Goal: Transaction & Acquisition: Book appointment/travel/reservation

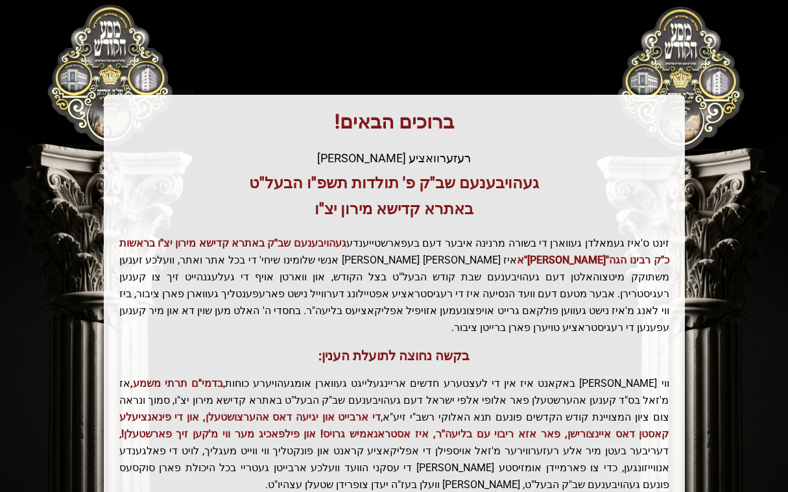
scroll to position [259, 0]
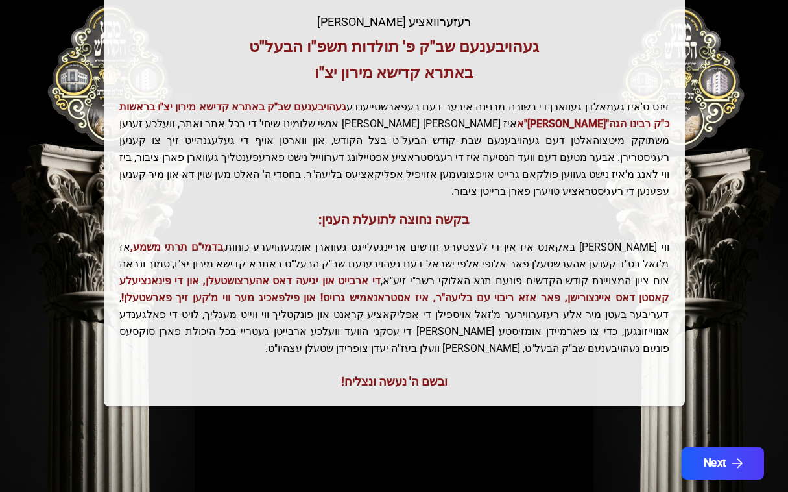
click at [706, 447] on button "Next" at bounding box center [723, 463] width 82 height 32
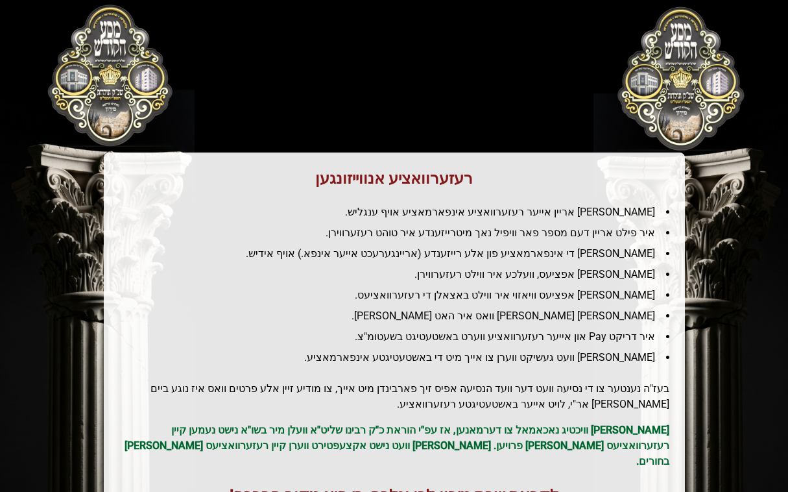
scroll to position [0, 0]
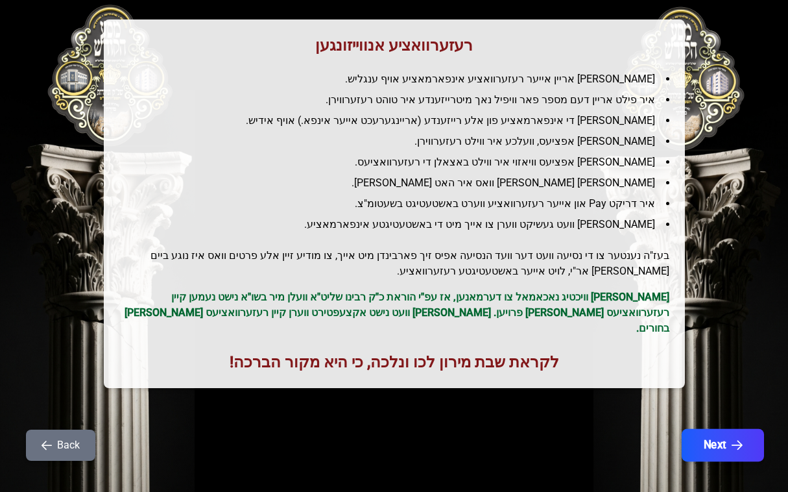
click at [723, 438] on button "Next" at bounding box center [723, 445] width 82 height 32
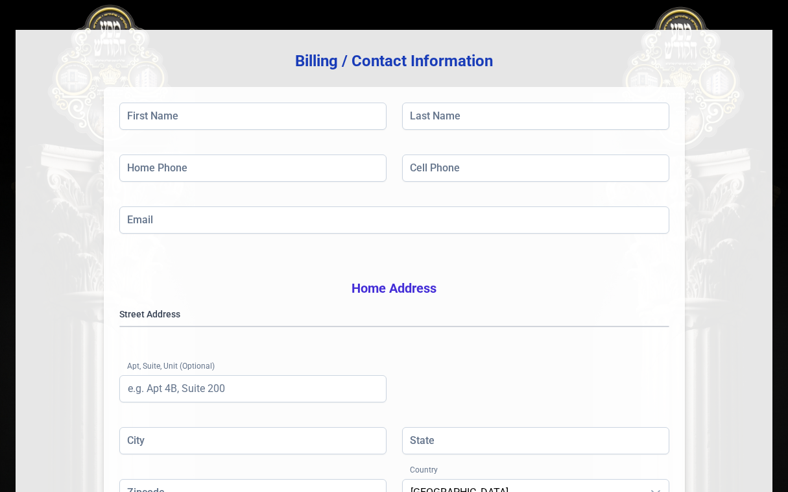
scroll to position [130, 0]
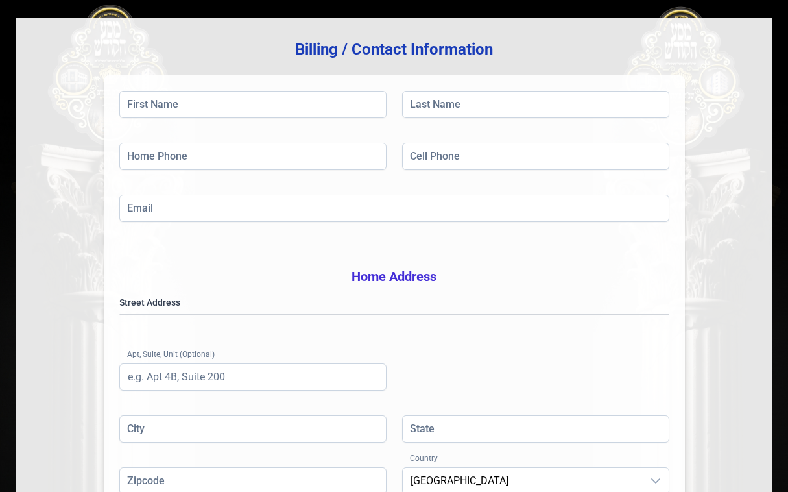
click at [182, 88] on div "First Name Last Name Home Phone Cell Phone Email Home Address Street Address Ap…" at bounding box center [394, 304] width 581 height 459
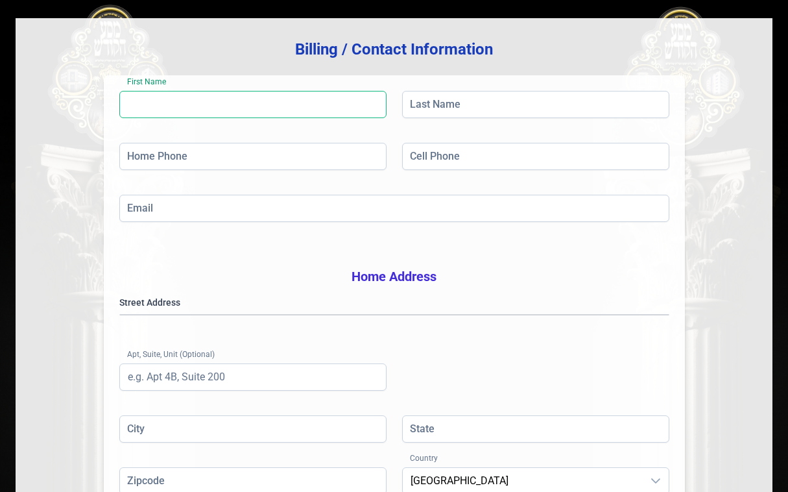
click at [182, 107] on input "First Name" at bounding box center [252, 104] width 267 height 27
type input "ח"
type input "jacob"
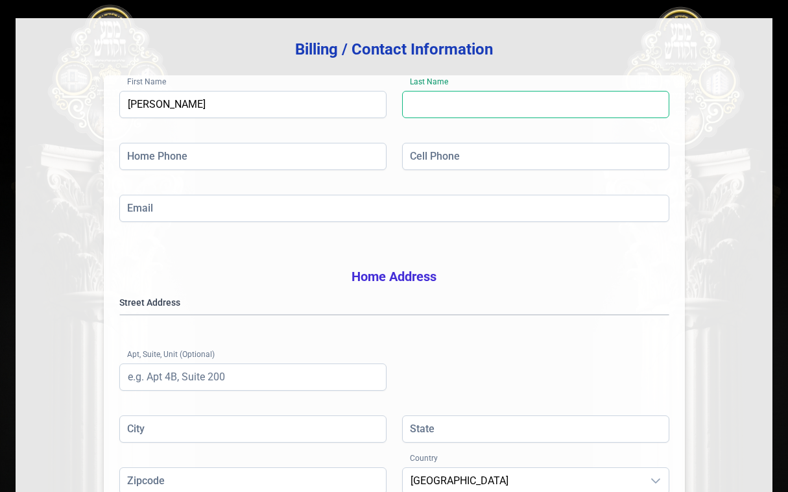
click at [447, 98] on input "Last Name" at bounding box center [535, 104] width 267 height 27
click at [437, 106] on input "reun" at bounding box center [535, 104] width 267 height 27
click at [428, 108] on input "re" at bounding box center [535, 104] width 267 height 27
click at [421, 106] on input "resman" at bounding box center [535, 104] width 267 height 27
type input "reisman"
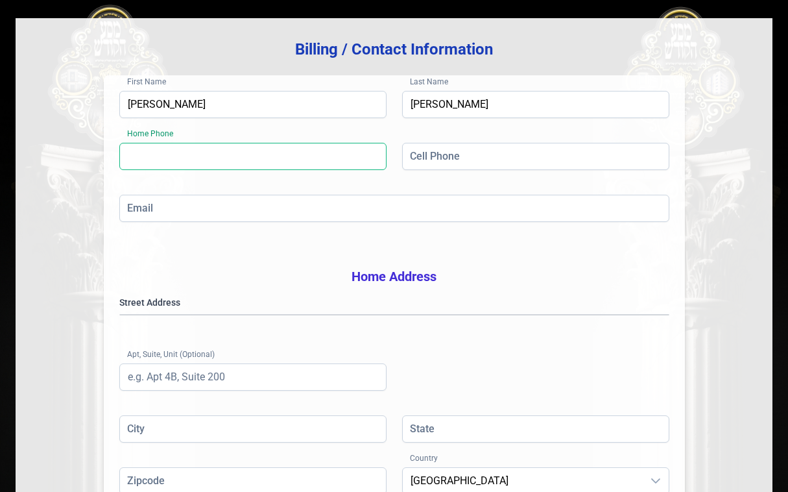
click at [270, 154] on input "Home Phone" at bounding box center [252, 156] width 267 height 27
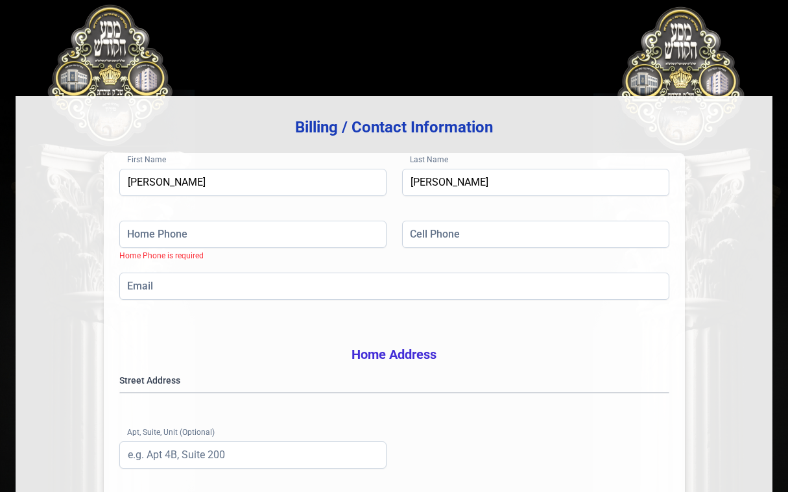
scroll to position [0, 0]
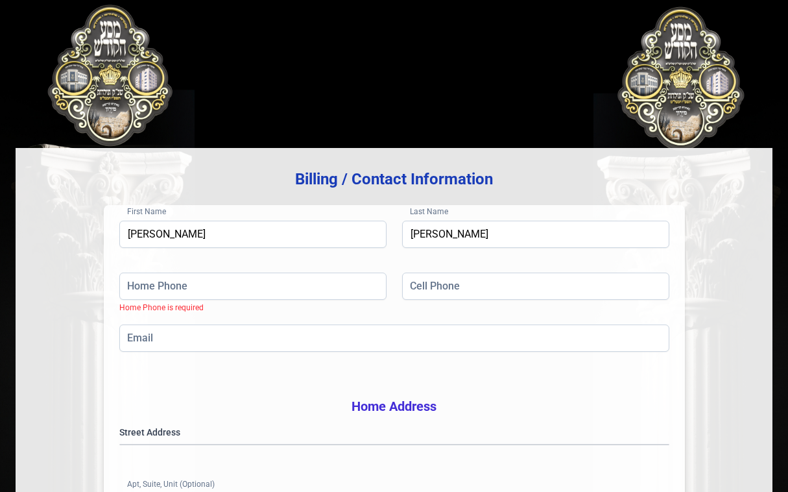
click at [577, 111] on div "Billing / Contact Information First Name jacob Last Name reisman Home Phone Hom…" at bounding box center [394, 391] width 757 height 721
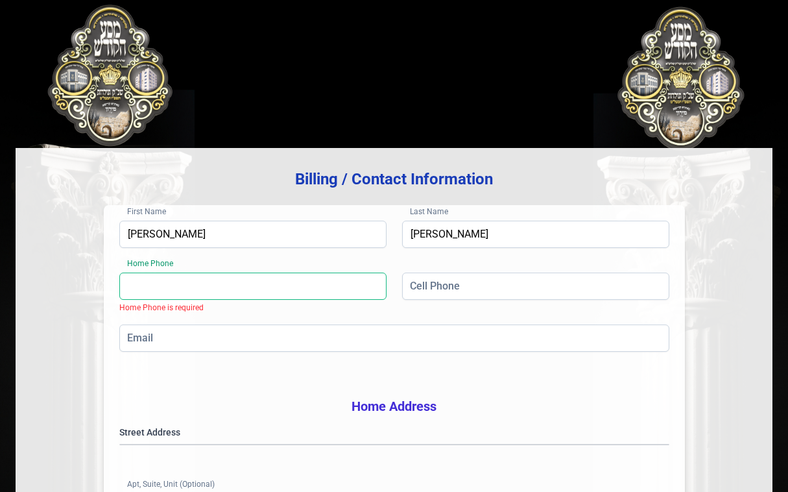
click at [186, 288] on input "Home Phone" at bounding box center [252, 285] width 267 height 27
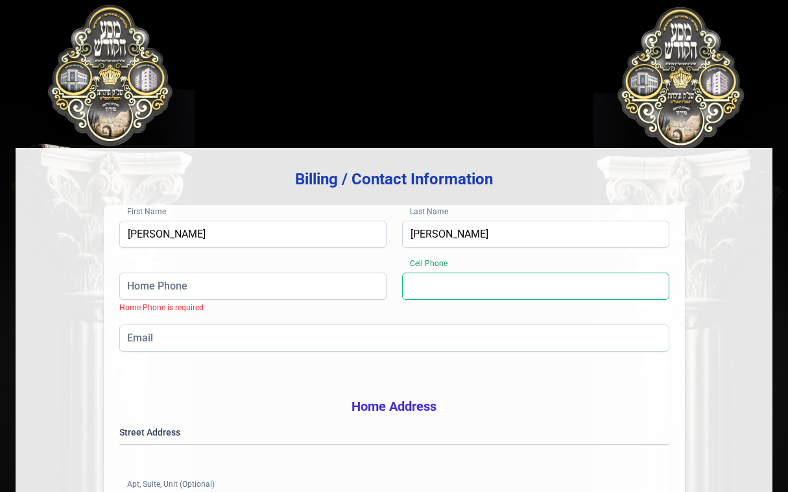
click at [466, 284] on input "Cell Phone" at bounding box center [535, 285] width 267 height 27
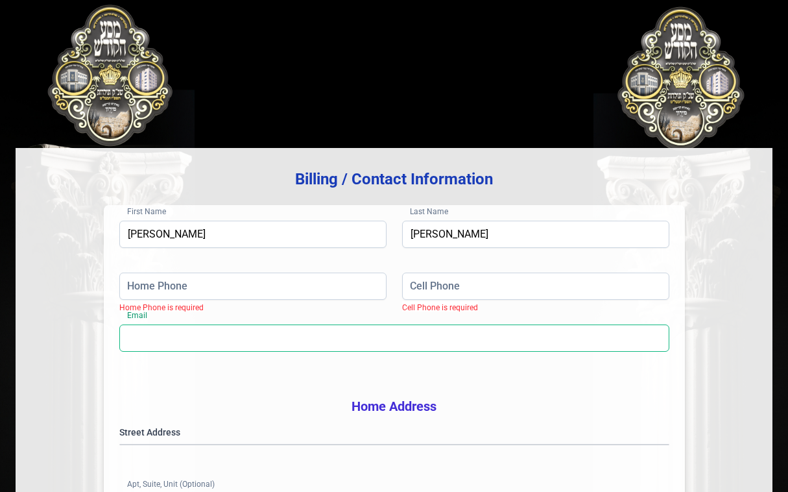
click at [308, 335] on input "Email" at bounding box center [394, 337] width 550 height 27
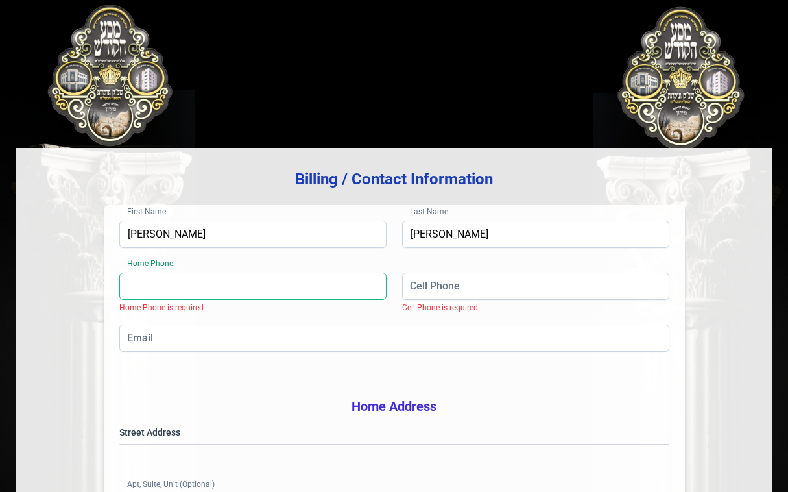
click at [151, 286] on input "Home Phone" at bounding box center [252, 285] width 267 height 27
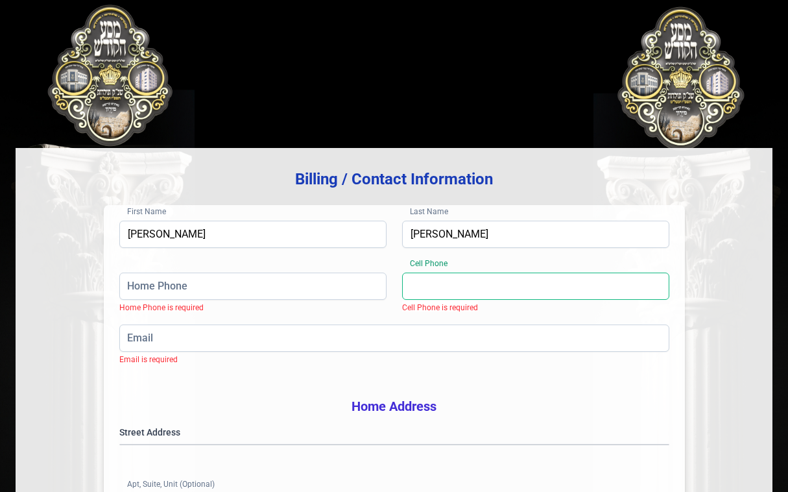
drag, startPoint x: 507, startPoint y: 289, endPoint x: 500, endPoint y: 289, distance: 6.5
click at [502, 289] on input "Cell Phone" at bounding box center [535, 285] width 267 height 27
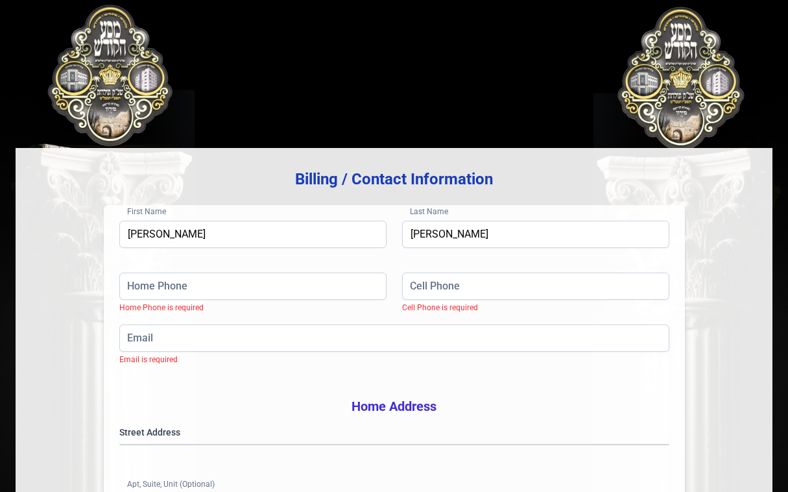
drag, startPoint x: 570, startPoint y: 112, endPoint x: 551, endPoint y: 112, distance: 19.5
click at [568, 112] on div "Billing / Contact Information First Name jacob Last Name reisman Home Phone Hom…" at bounding box center [394, 391] width 757 height 721
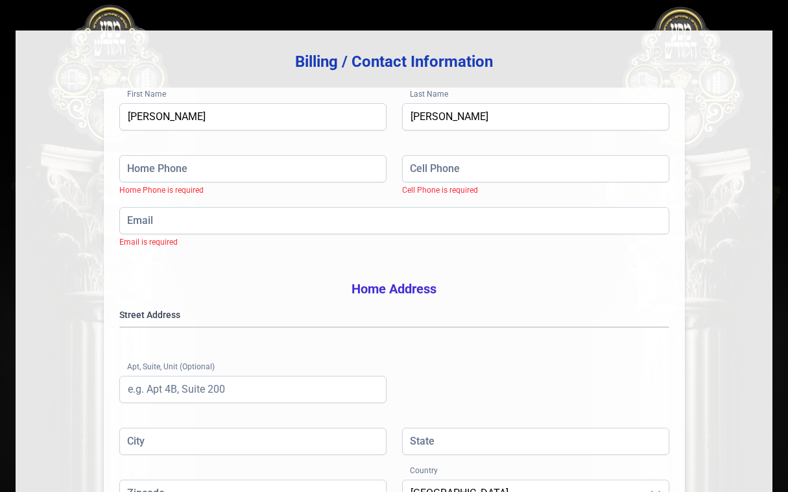
scroll to position [182, 0]
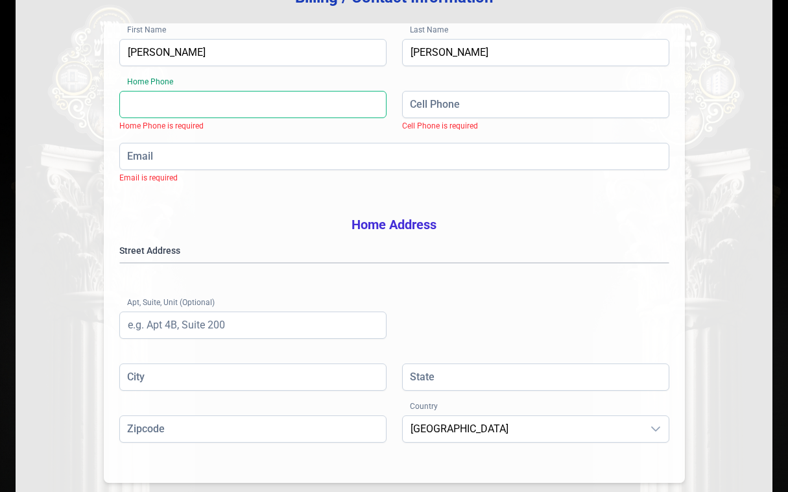
click at [299, 110] on input "Home Phone" at bounding box center [252, 104] width 267 height 27
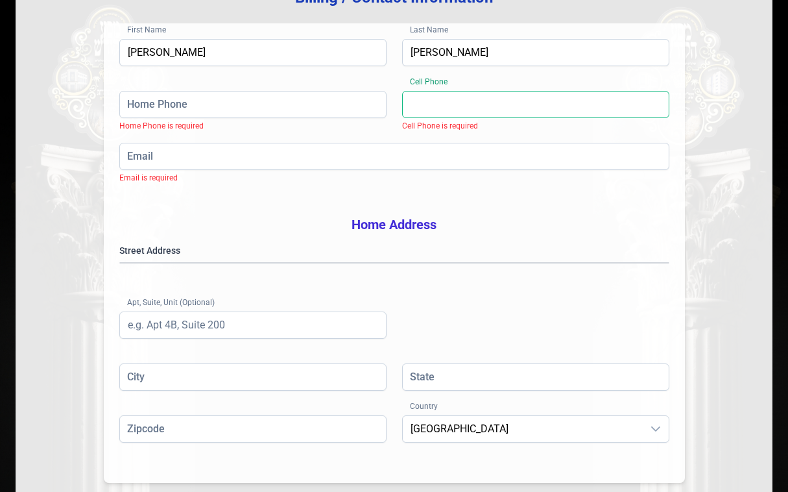
click at [472, 109] on input "Cell Phone" at bounding box center [535, 104] width 267 height 27
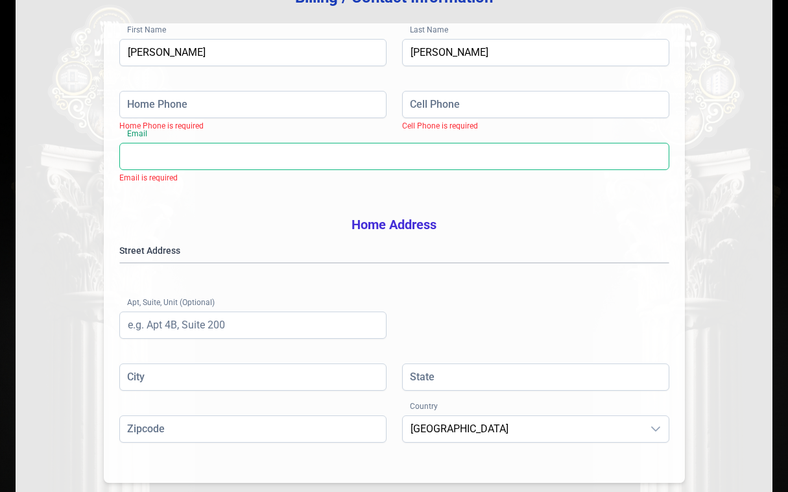
click at [354, 160] on input "Email" at bounding box center [394, 156] width 550 height 27
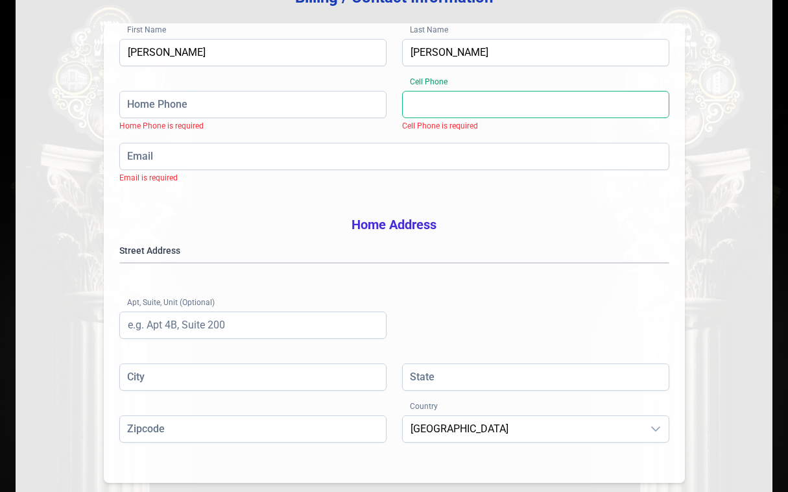
click at [447, 114] on input "Cell Phone" at bounding box center [535, 104] width 267 height 27
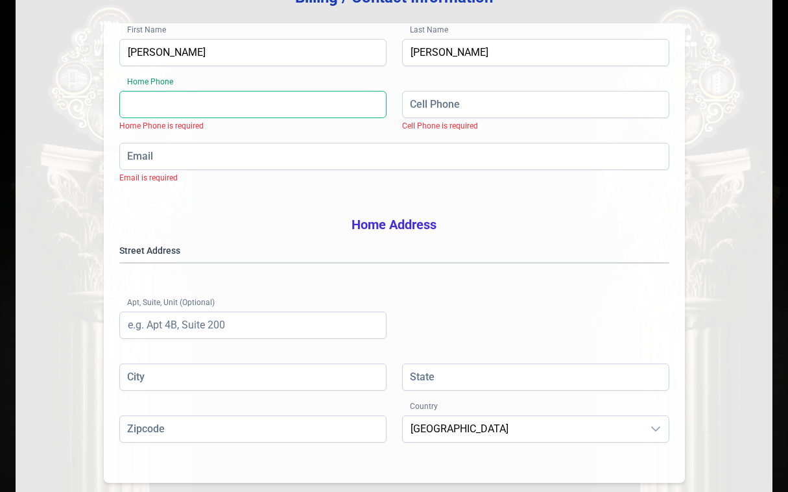
click at [287, 115] on input "Home Phone" at bounding box center [252, 104] width 267 height 27
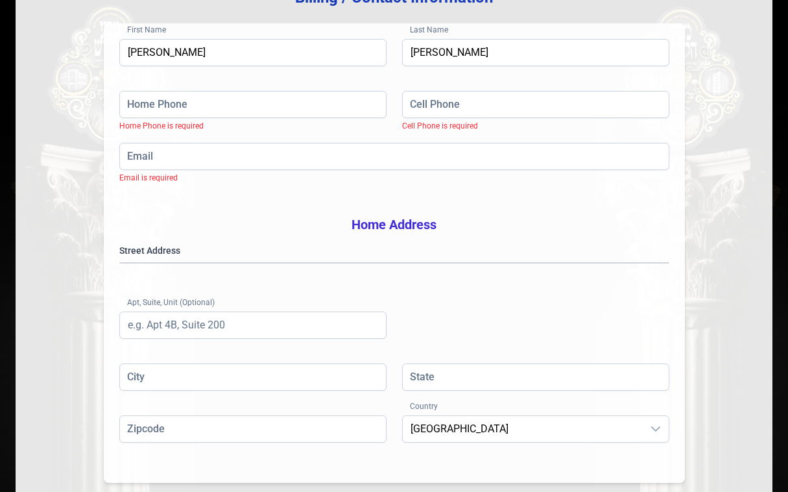
click at [377, 171] on div "Email Email is required" at bounding box center [394, 158] width 550 height 31
click at [476, 110] on input "Cell Phone" at bounding box center [535, 104] width 267 height 27
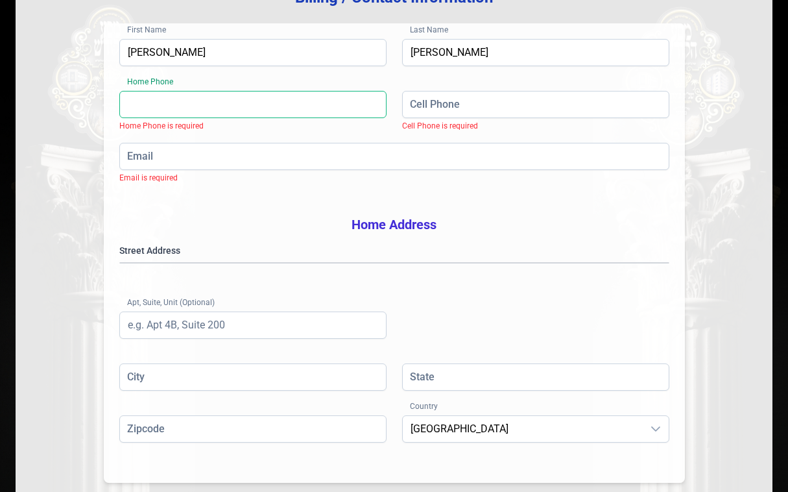
click at [290, 109] on input "Home Phone" at bounding box center [252, 104] width 267 height 27
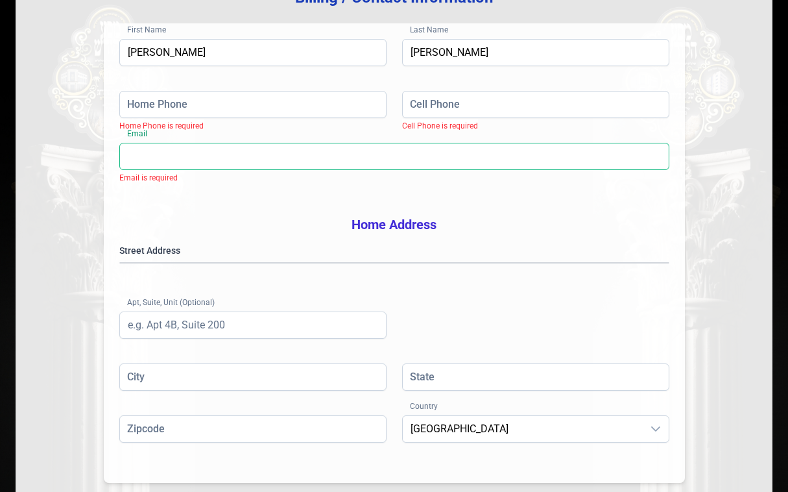
click at [328, 163] on input "Email" at bounding box center [394, 156] width 550 height 27
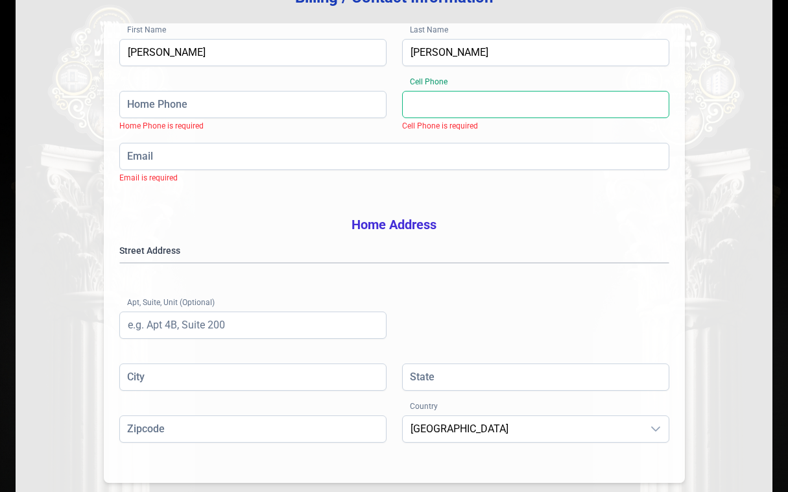
click at [452, 110] on input "Cell Phone" at bounding box center [535, 104] width 267 height 27
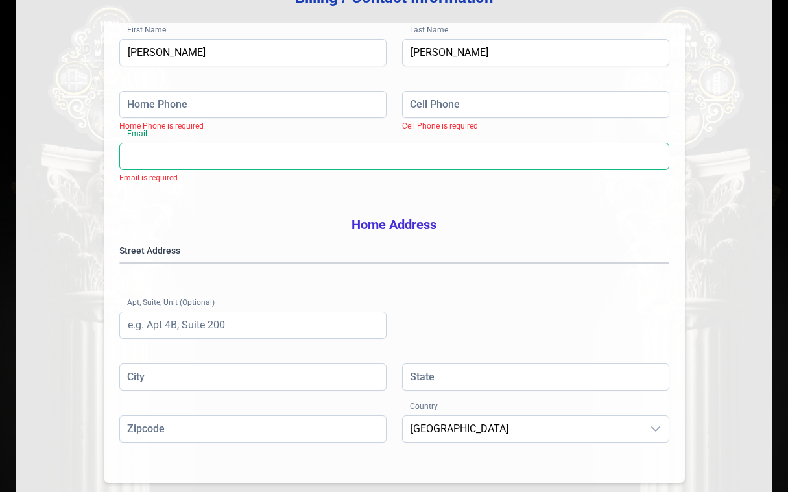
click at [248, 160] on input "Email" at bounding box center [394, 156] width 550 height 27
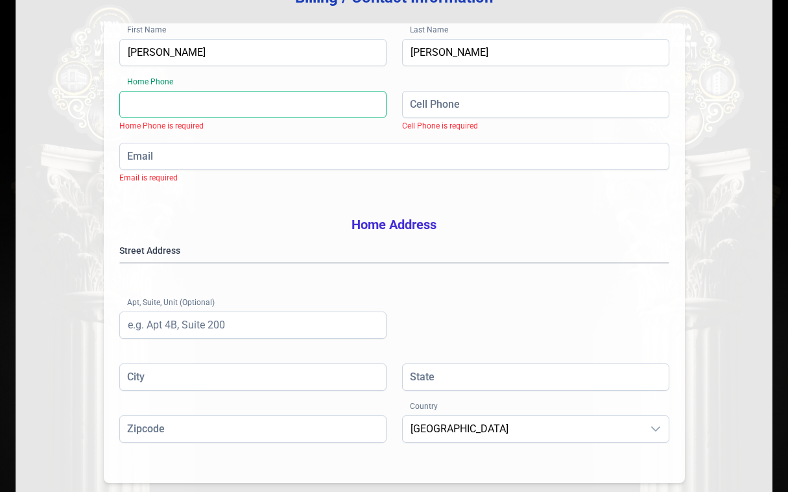
click at [182, 108] on input "Home Phone" at bounding box center [252, 104] width 267 height 27
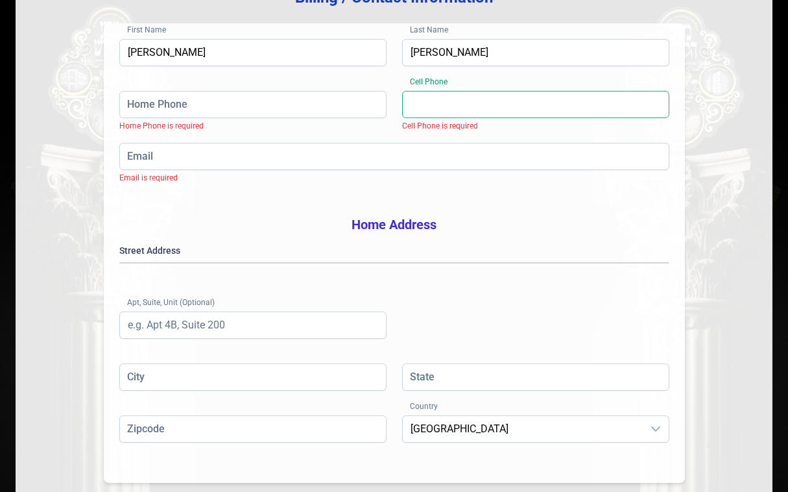
click at [509, 104] on input "Cell Phone" at bounding box center [535, 104] width 267 height 27
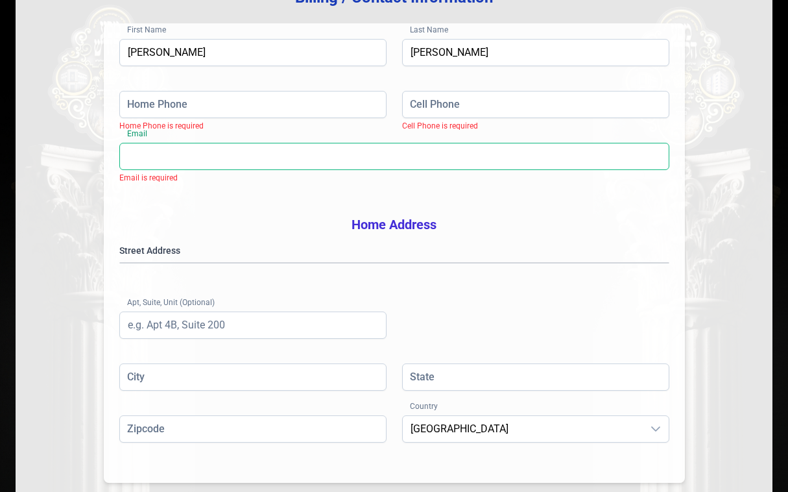
click at [378, 162] on input "Email" at bounding box center [394, 156] width 550 height 27
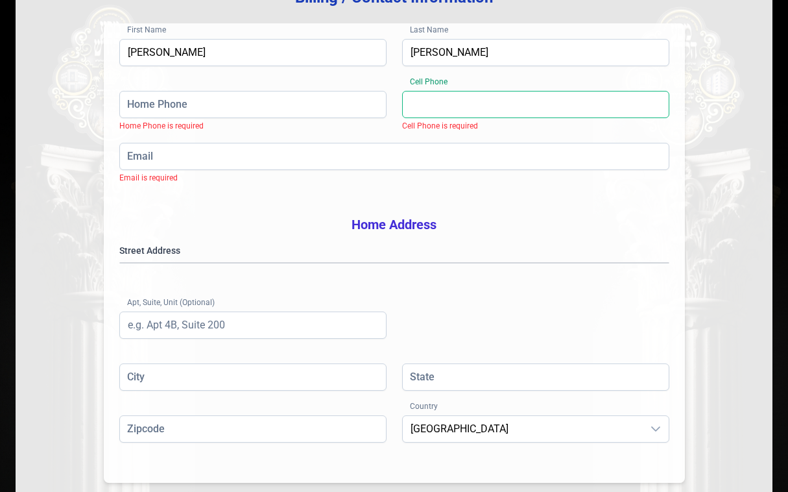
click at [457, 108] on input "Cell Phone" at bounding box center [535, 104] width 267 height 27
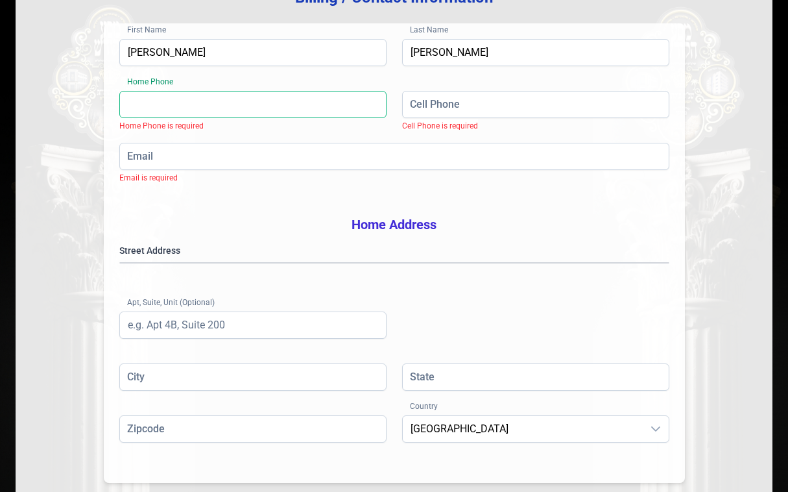
click at [296, 113] on input "Home Phone" at bounding box center [252, 104] width 267 height 27
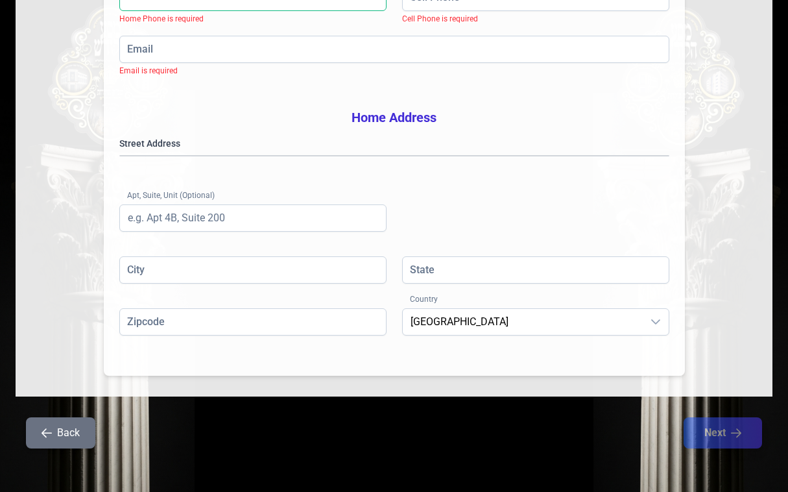
scroll to position [311, 0]
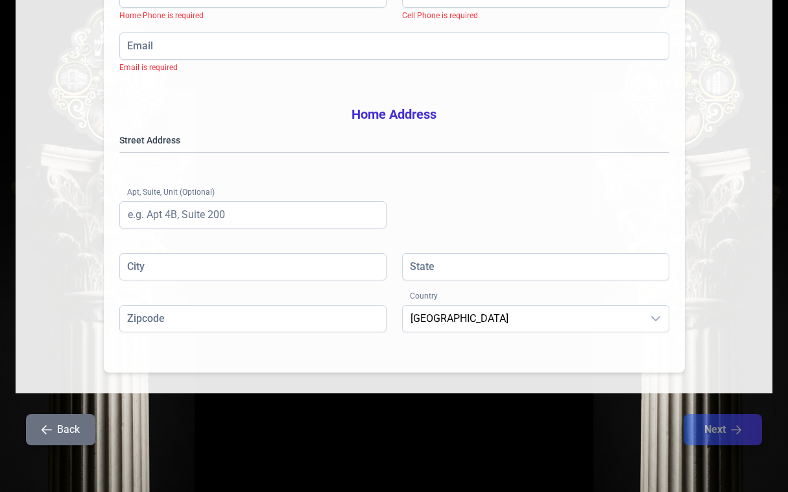
click at [158, 63] on span "Email is required" at bounding box center [148, 67] width 58 height 9
click at [156, 63] on span "Email is required" at bounding box center [148, 67] width 58 height 9
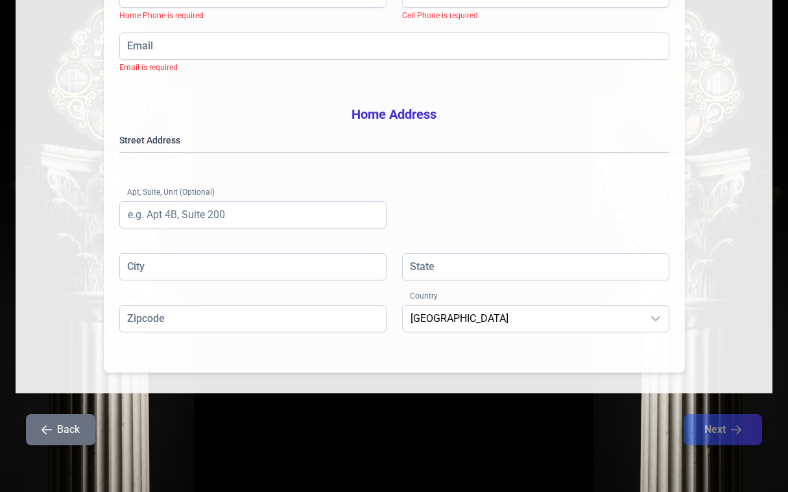
click at [150, 63] on span "Email is required" at bounding box center [148, 67] width 58 height 9
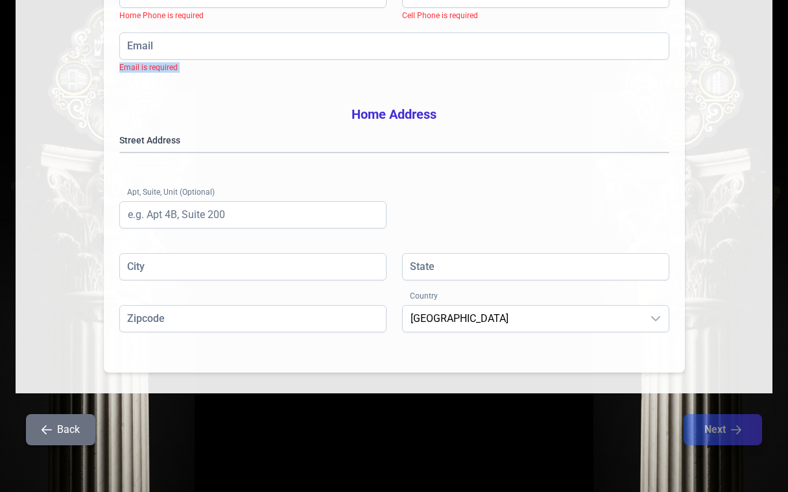
click at [150, 63] on span "Email is required" at bounding box center [148, 67] width 58 height 9
click at [166, 63] on span "Email is required" at bounding box center [148, 67] width 58 height 9
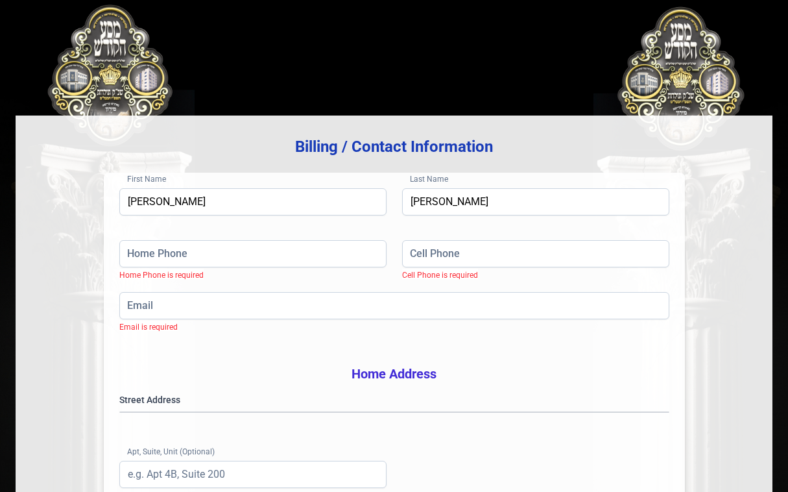
scroll to position [0, 0]
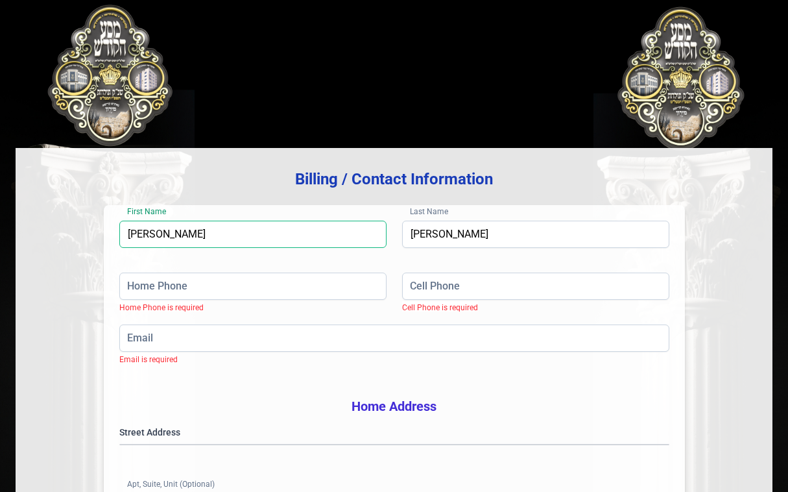
click at [176, 236] on input "jacob" at bounding box center [252, 234] width 267 height 27
type input "shraga"
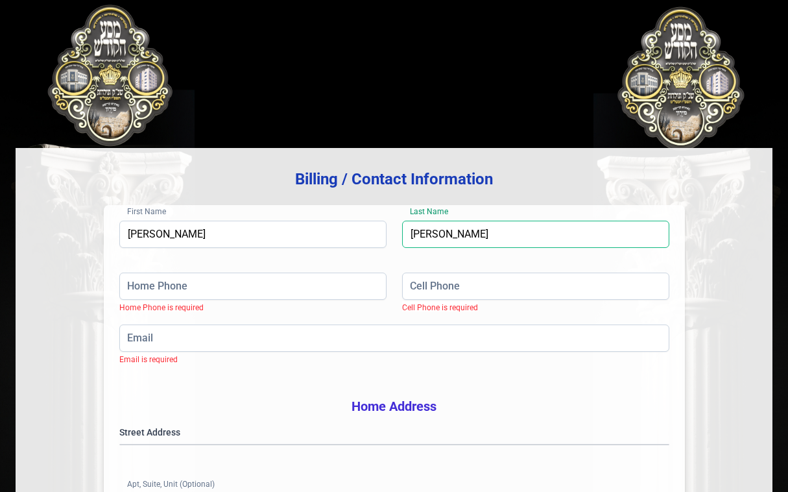
click at [424, 237] on input "reisman" at bounding box center [535, 234] width 267 height 27
type input "gandel"
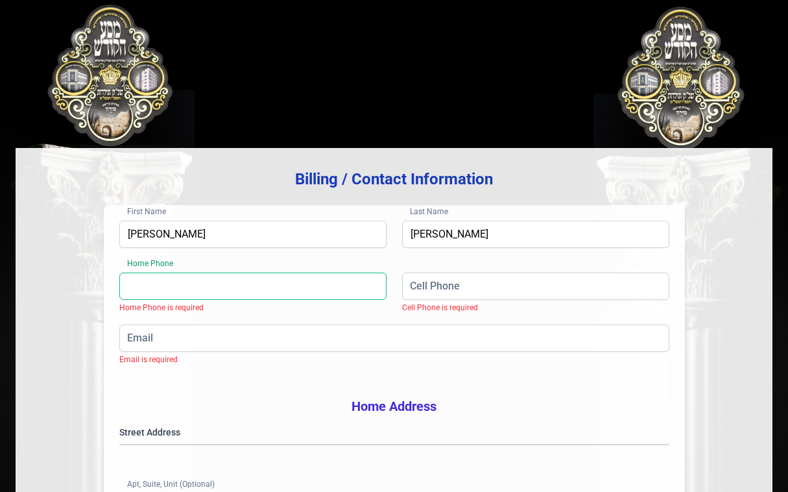
click at [278, 293] on input "Home Phone" at bounding box center [252, 285] width 267 height 27
type input "(845) 783-4617"
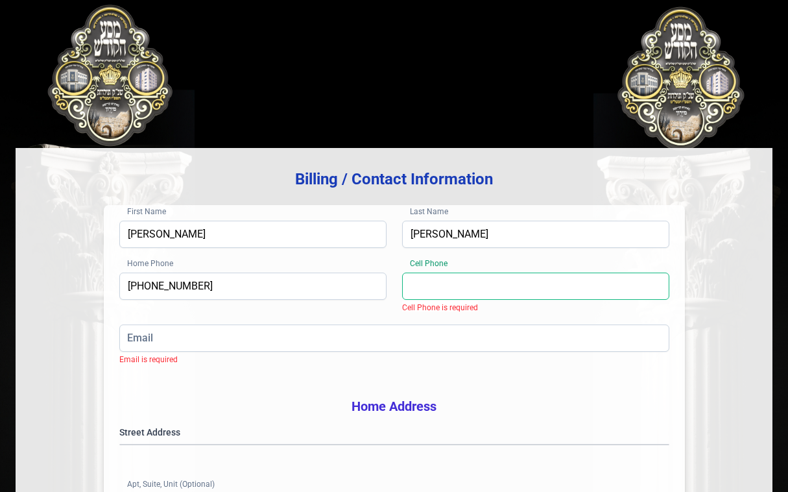
click at [433, 293] on input "Cell Phone" at bounding box center [535, 285] width 267 height 27
type input "(347) 461-8304"
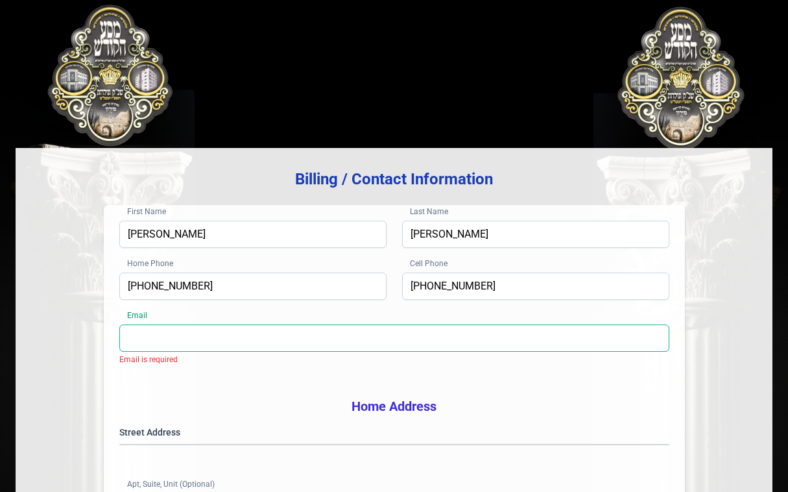
click at [303, 337] on input "Email" at bounding box center [394, 337] width 550 height 27
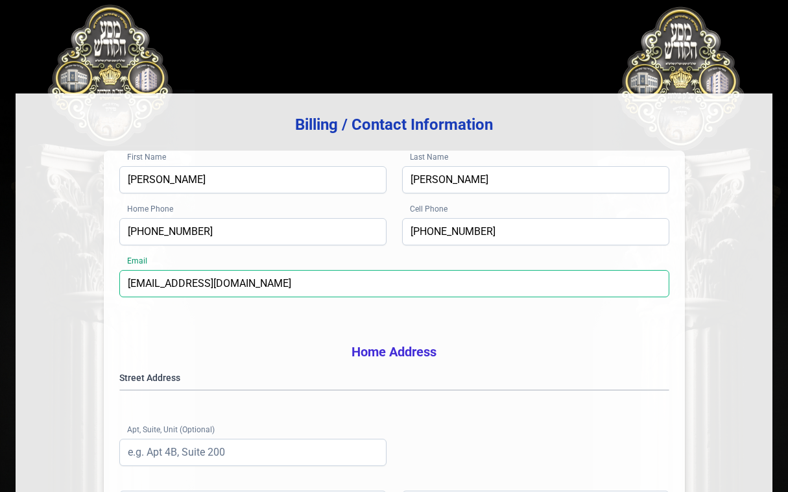
scroll to position [195, 0]
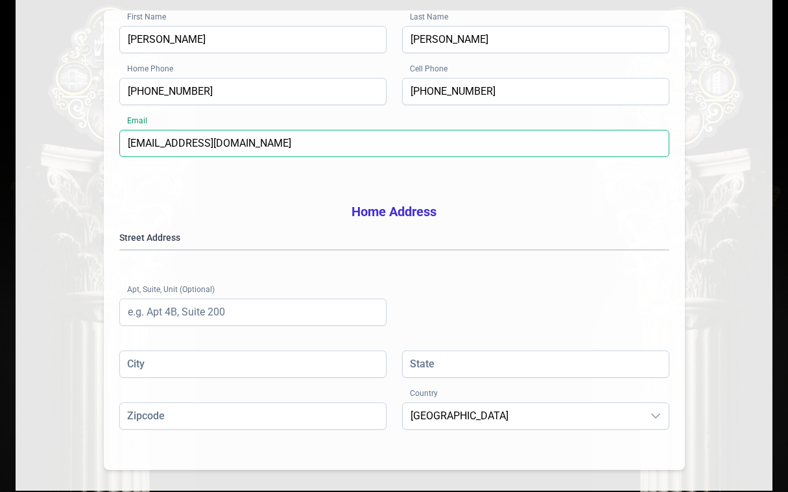
type input "yygandel@gmail.com"
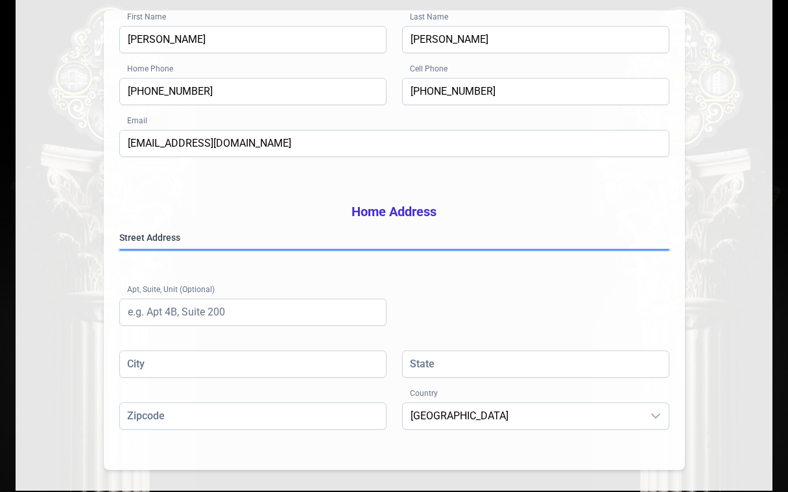
click at [120, 250] on gmp-place-autocomplete at bounding box center [120, 250] width 0 height 0
type input "Kiryas Joel"
type input "NY"
type input "109506297"
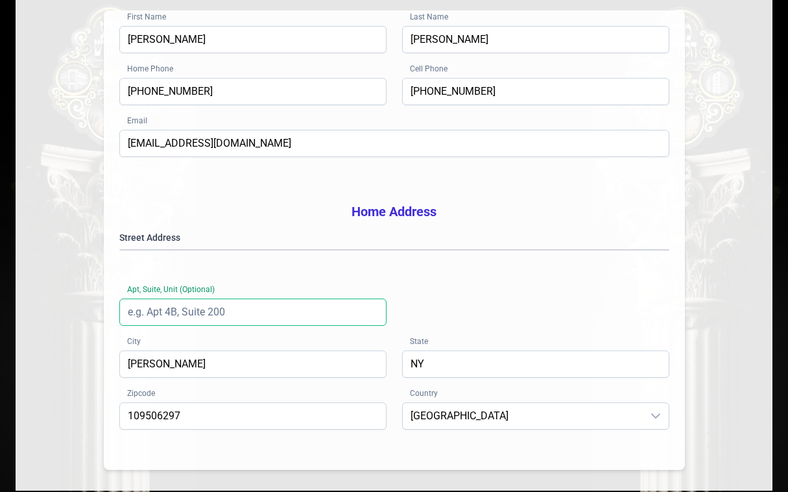
click at [221, 326] on input "Apt, Suite, Unit (Optional)" at bounding box center [252, 311] width 267 height 27
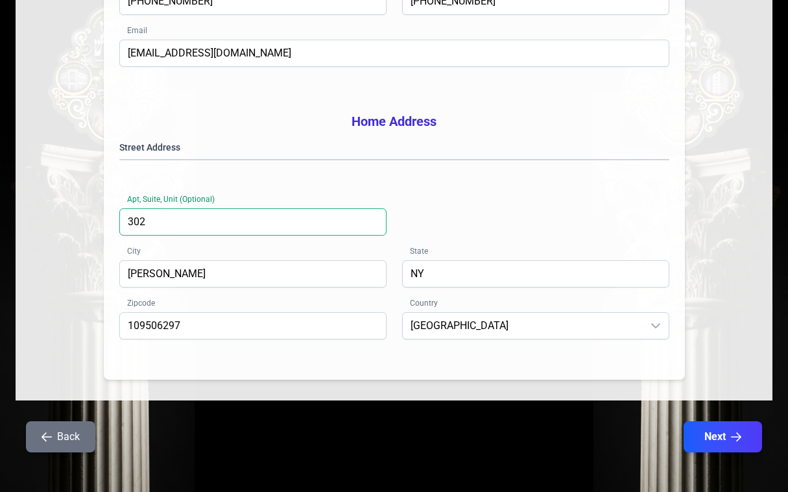
scroll to position [311, 0]
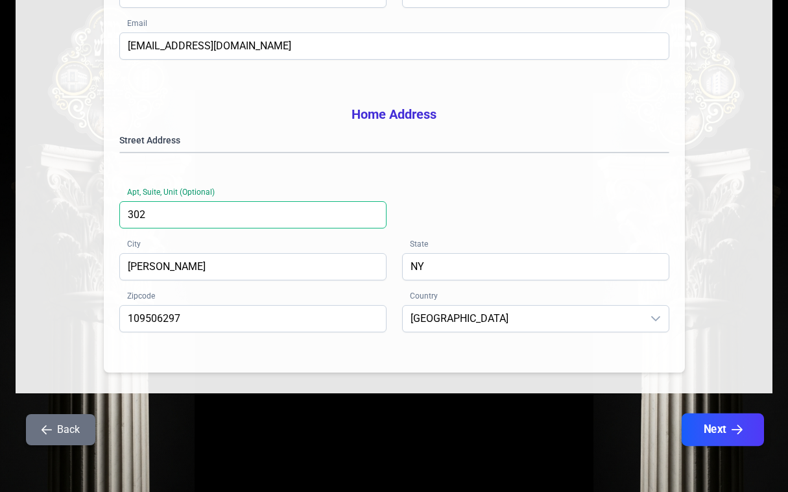
type input "302"
click at [699, 422] on button "Next" at bounding box center [723, 429] width 82 height 32
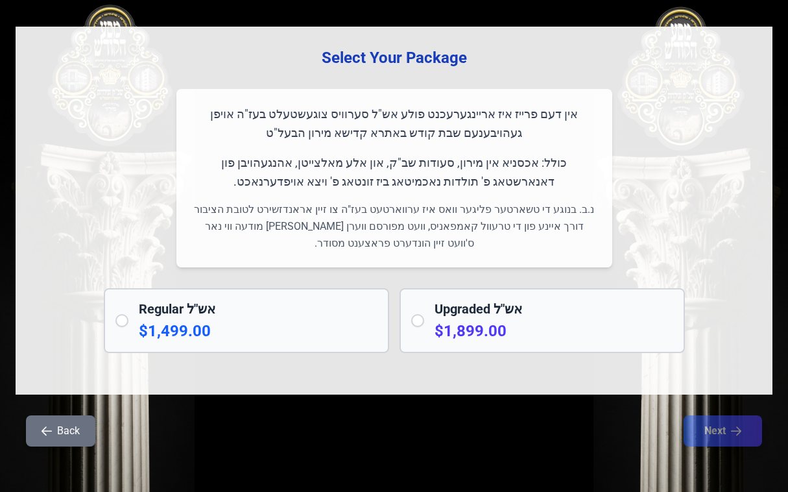
scroll to position [84, 0]
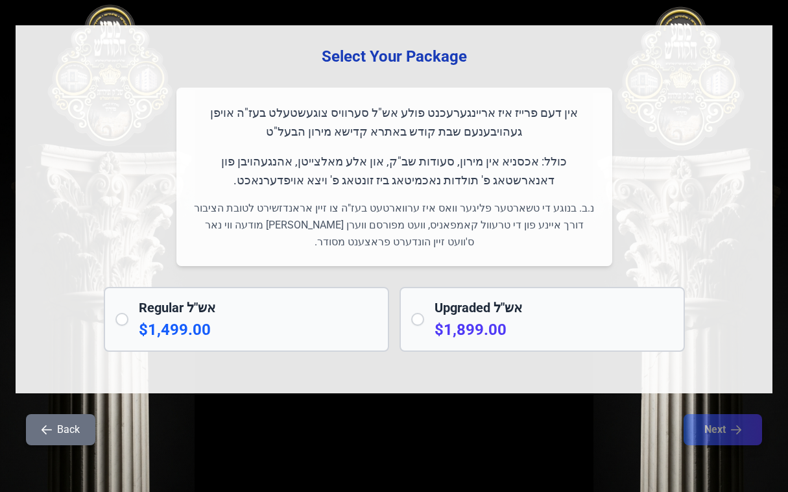
click at [122, 317] on input "radio" at bounding box center [121, 319] width 13 height 13
radio input "true"
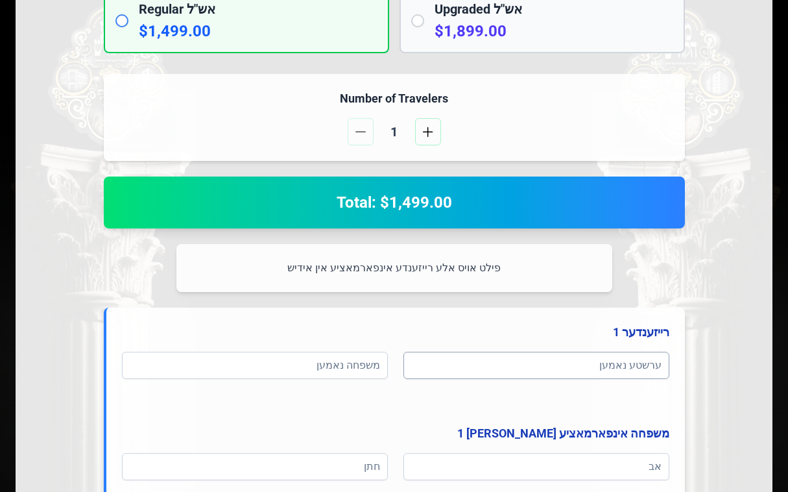
scroll to position [408, 0]
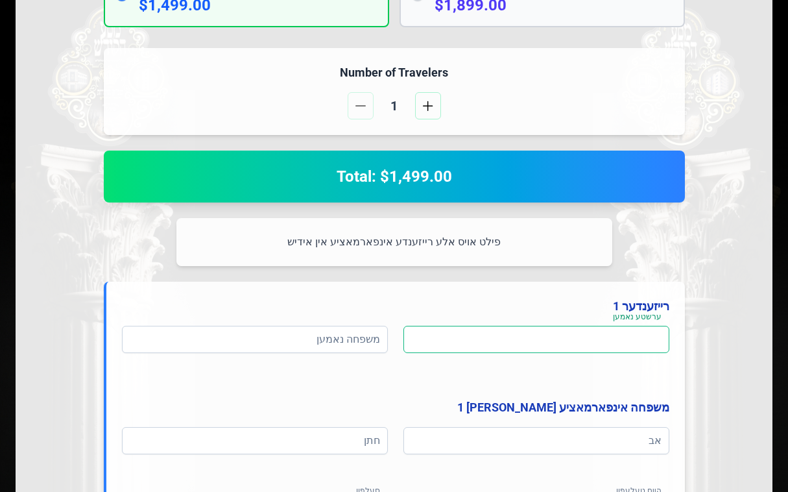
click at [606, 346] on input at bounding box center [536, 339] width 266 height 27
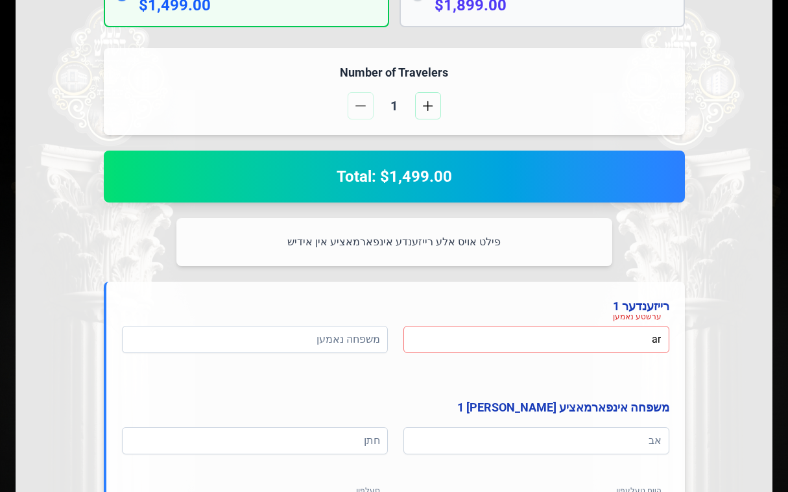
type input "a"
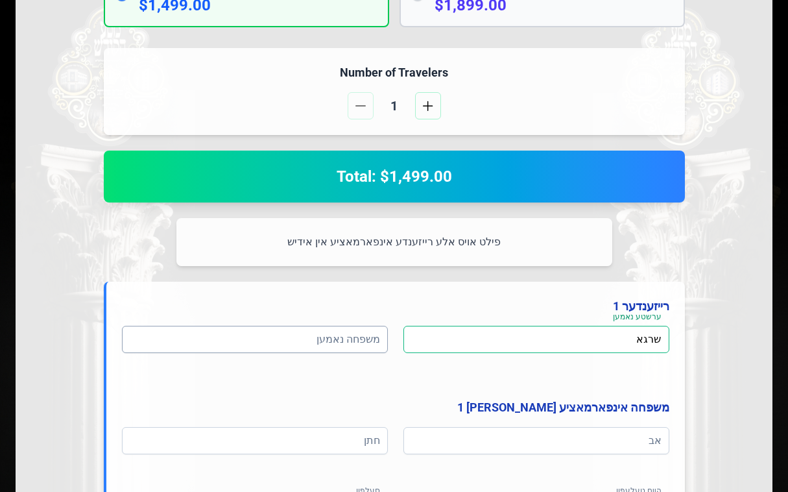
type input "שרגא"
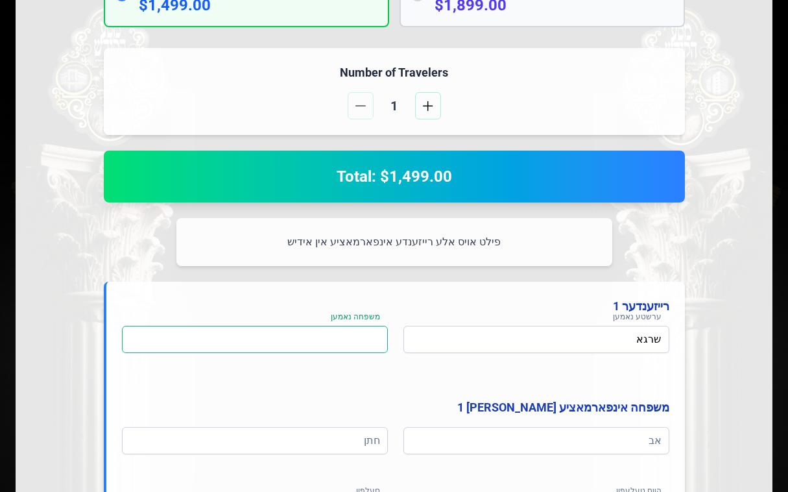
click at [309, 346] on input at bounding box center [255, 339] width 266 height 27
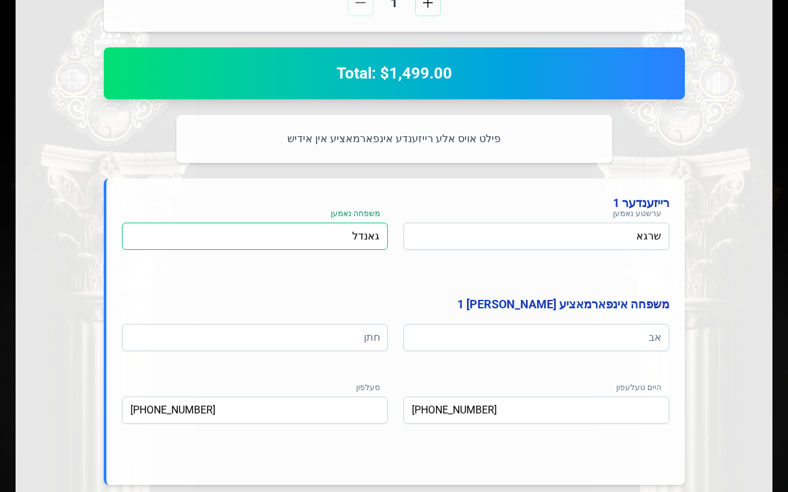
scroll to position [603, 0]
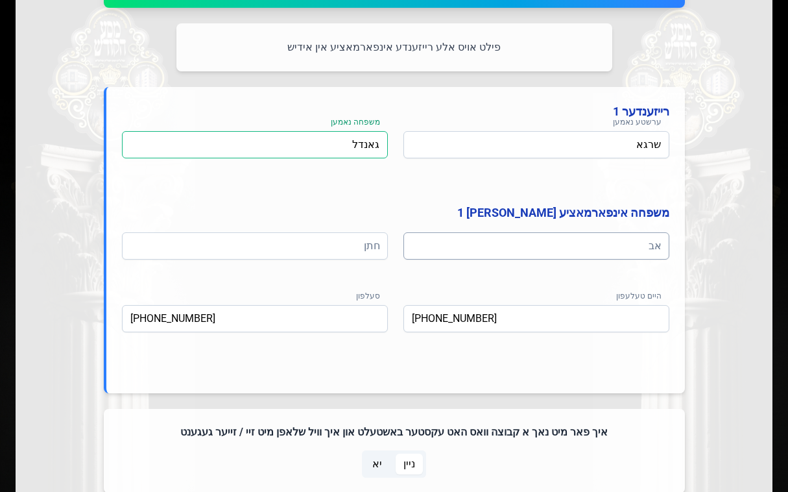
type input "גאנדל"
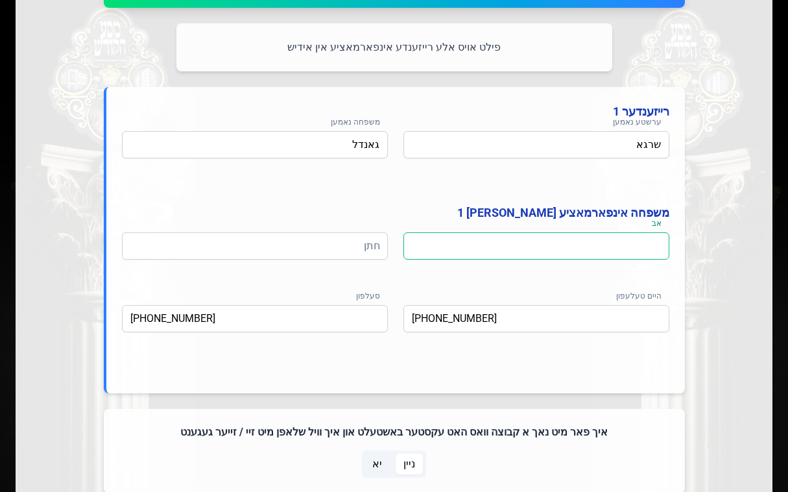
click at [610, 251] on input at bounding box center [536, 245] width 266 height 27
type input "אשר אנטשיל"
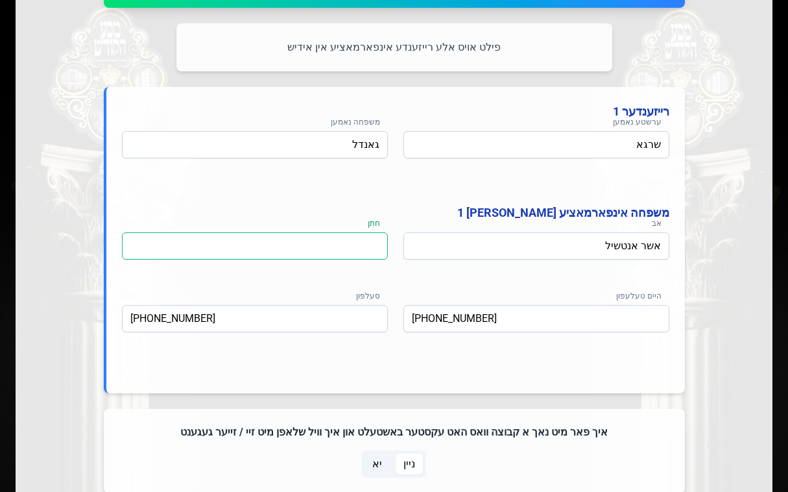
click at [314, 252] on input at bounding box center [255, 245] width 266 height 27
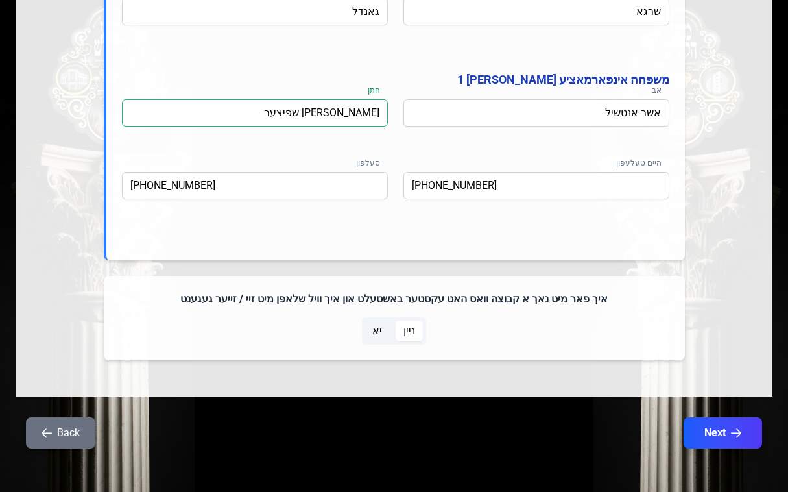
scroll to position [739, 0]
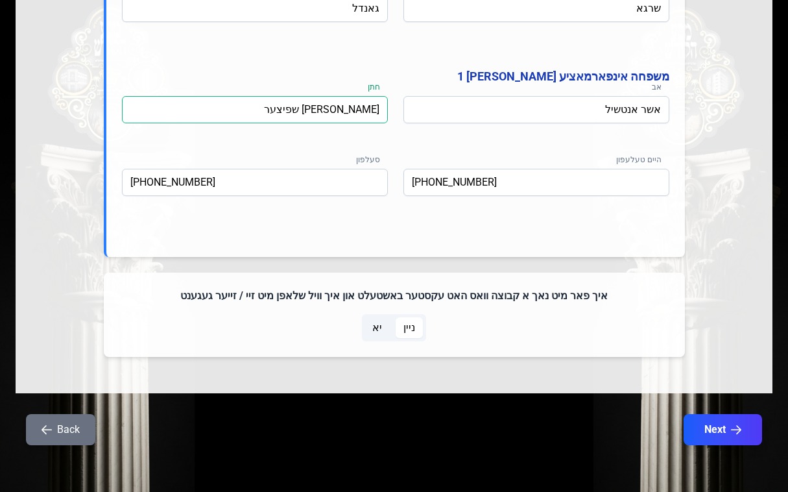
type input "חיים אלעזר שפיצער"
drag, startPoint x: 595, startPoint y: 295, endPoint x: 178, endPoint y: 239, distance: 420.9
click at [178, 239] on div "Number of Travelers 1 Total: $1,499.00 פילט אויס אלע רייזענדע אינפארמאציע אין א…" at bounding box center [394, 37] width 581 height 640
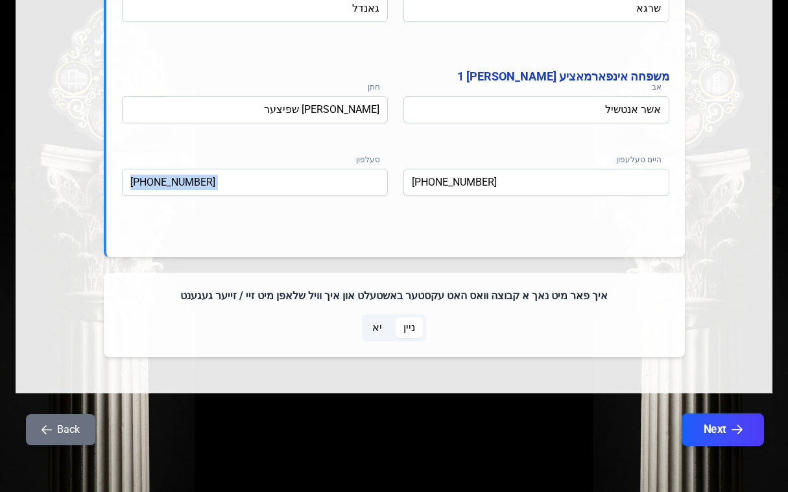
click at [719, 423] on button "Next" at bounding box center [723, 429] width 82 height 32
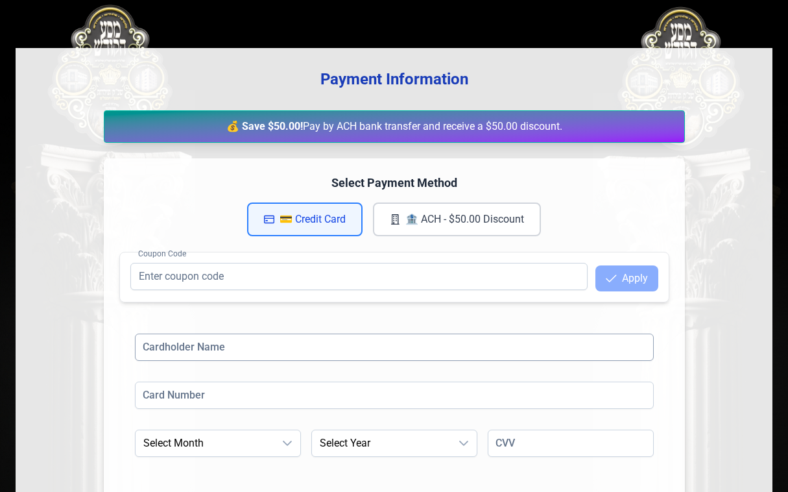
scroll to position [130, 0]
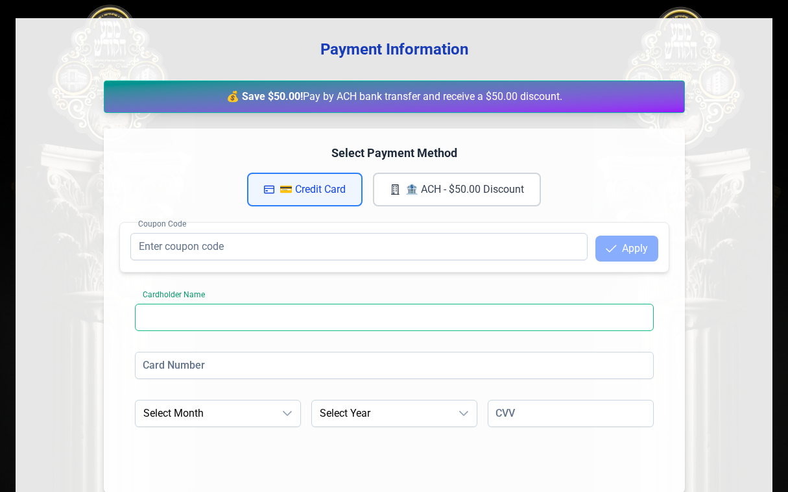
click at [221, 318] on input at bounding box center [394, 317] width 519 height 27
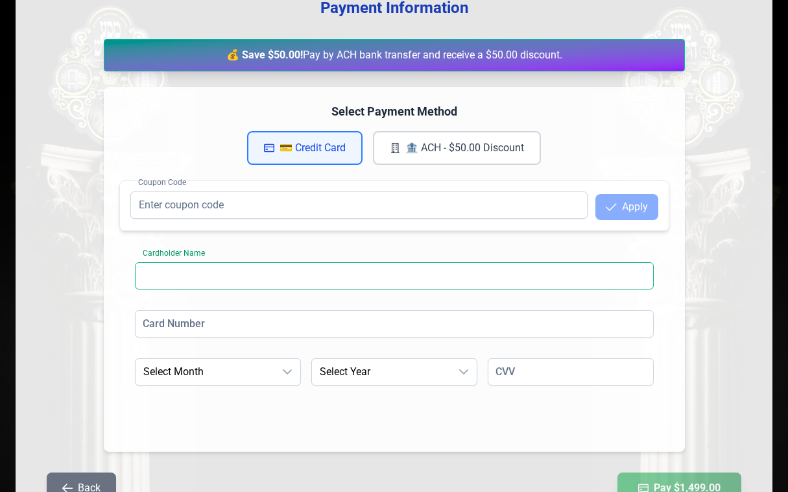
scroll to position [195, 0]
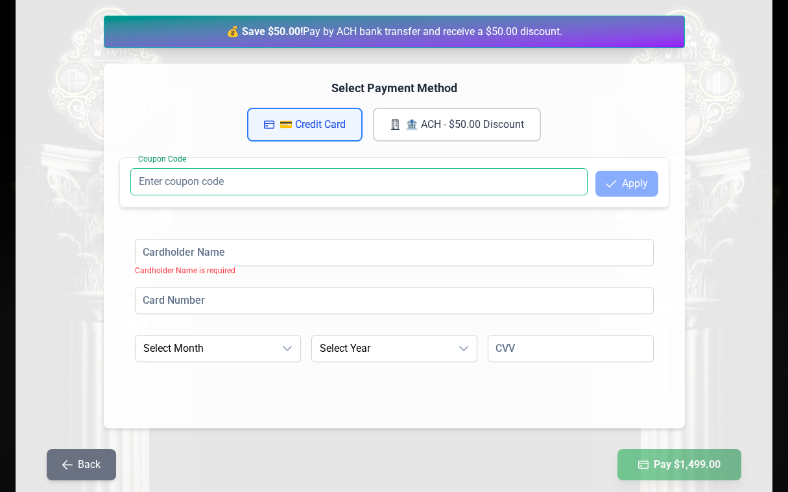
click at [174, 181] on input "Coupon Code" at bounding box center [358, 181] width 457 height 27
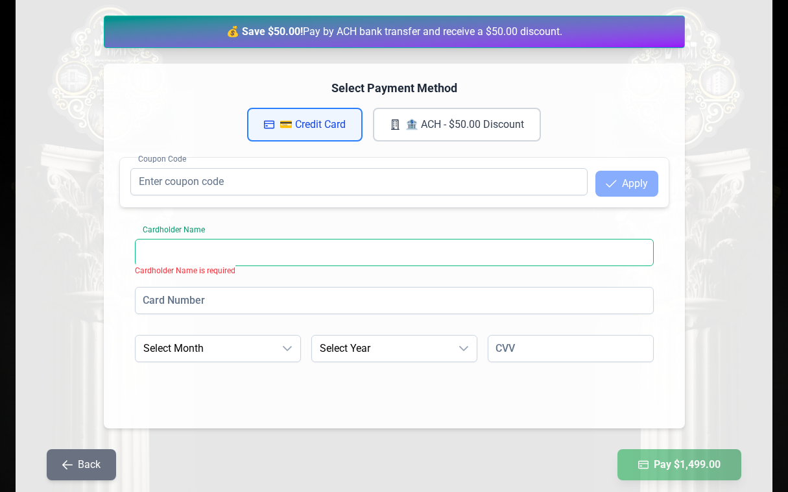
click at [225, 259] on input at bounding box center [394, 252] width 519 height 27
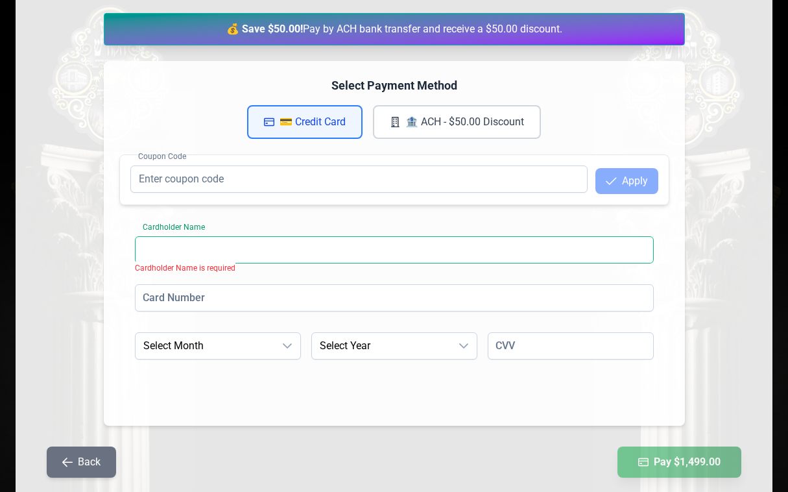
scroll to position [250, 0]
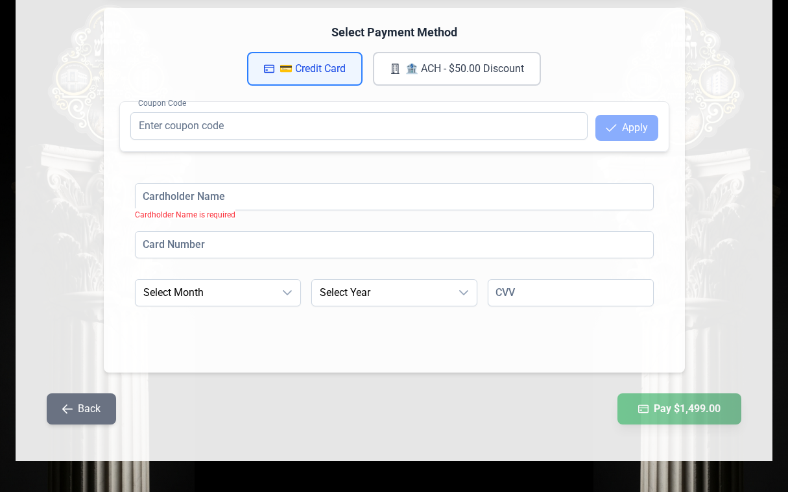
click at [75, 401] on button "Back" at bounding box center [81, 408] width 69 height 31
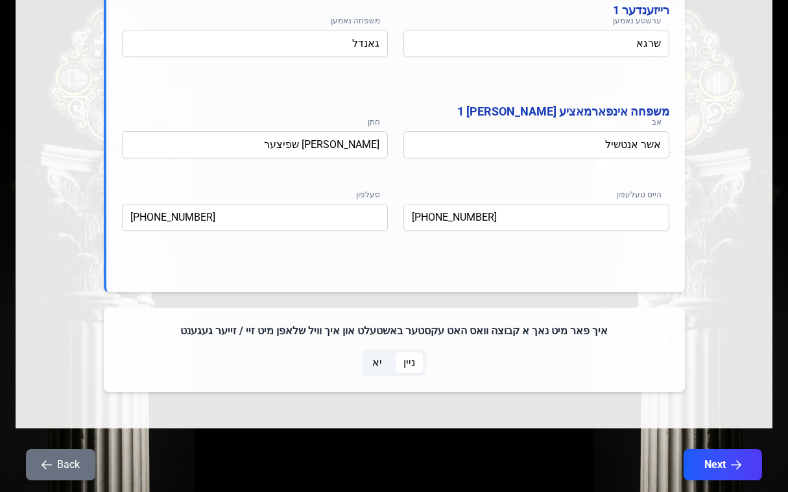
scroll to position [739, 0]
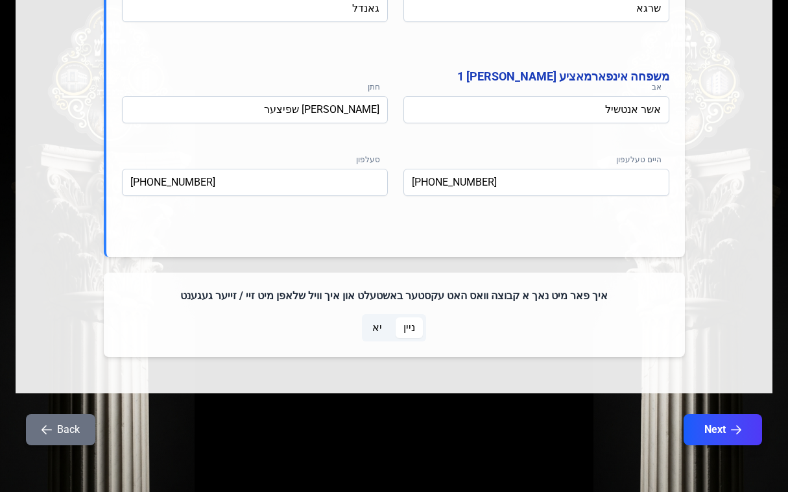
click at [57, 431] on button "Back" at bounding box center [60, 429] width 69 height 31
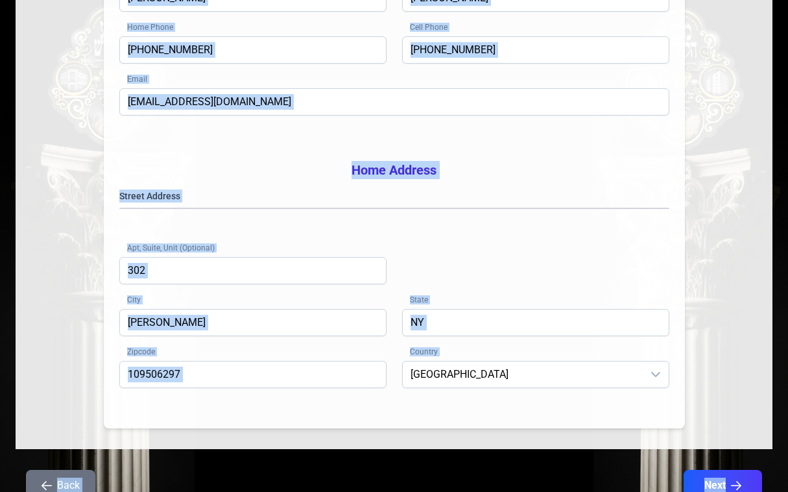
scroll to position [311, 0]
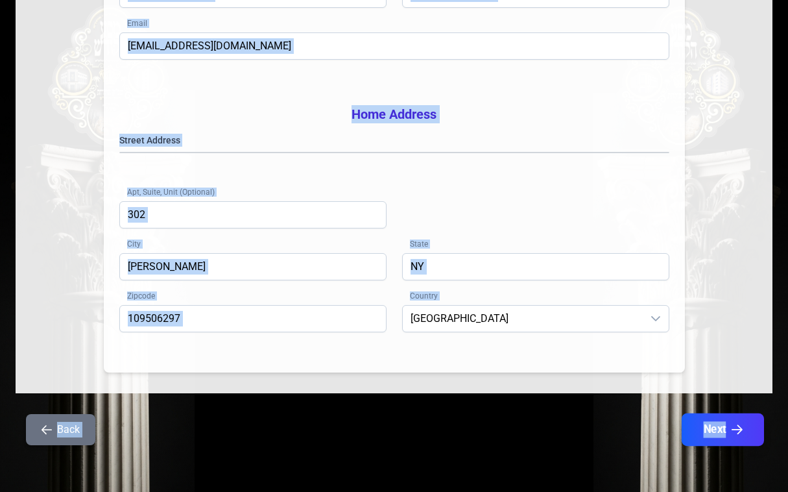
drag, startPoint x: 299, startPoint y: 176, endPoint x: 692, endPoint y: 420, distance: 462.6
click at [728, 438] on div "Billing / Contact Information First Name shraga Last Name gandel Home Phone (84…" at bounding box center [394, 99] width 757 height 721
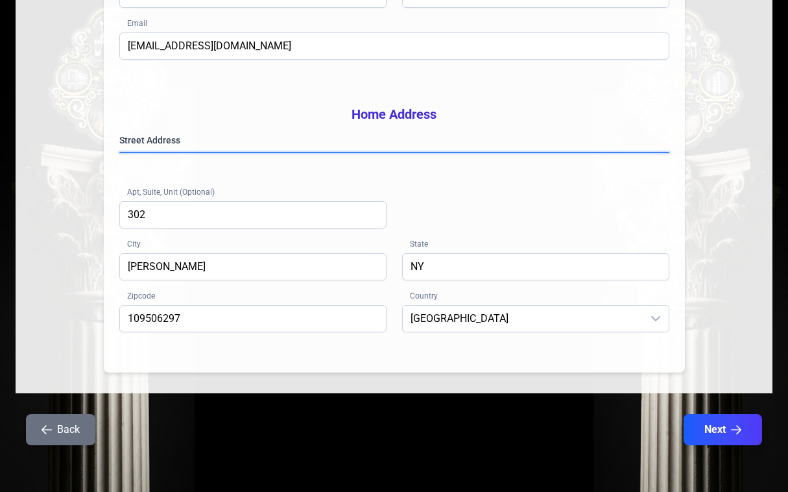
click at [120, 152] on gmp-place-autocomplete at bounding box center [120, 152] width 0 height 0
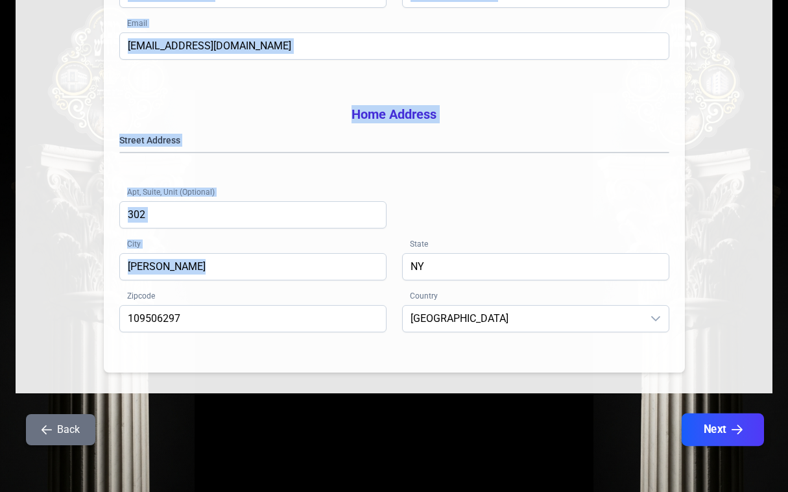
drag, startPoint x: 293, startPoint y: 173, endPoint x: 751, endPoint y: 420, distance: 519.5
click at [750, 432] on div "Billing / Contact Information First Name shraga Last Name gandel Home Phone (84…" at bounding box center [394, 99] width 757 height 721
copy div "Billing / Contact Information First Name Last Name Home Phone Cell Phone Email …"
click at [722, 433] on button "Next" at bounding box center [723, 429] width 82 height 32
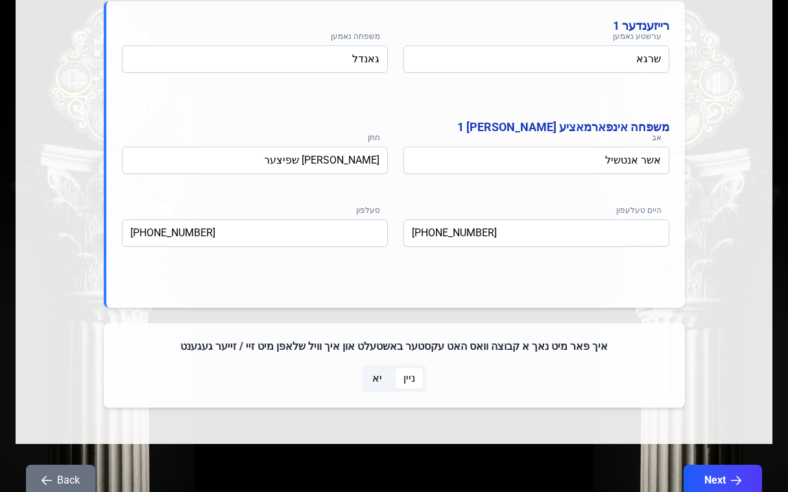
scroll to position [739, 0]
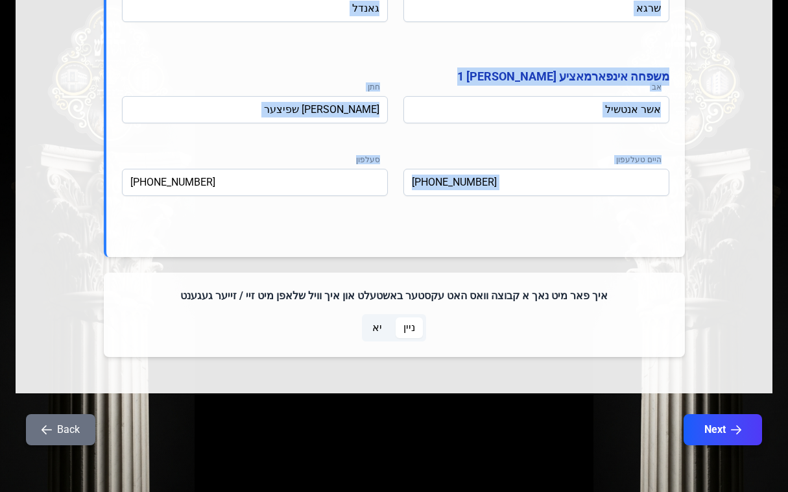
drag, startPoint x: 669, startPoint y: 325, endPoint x: 258, endPoint y: 228, distance: 423.1
click at [258, 228] on div "רייזענדער 1 ערשטע נאמען שרגא משפחה נאמען גאנדל משפחה אינפארמאציע פון רייזענדער …" at bounding box center [394, 104] width 581 height 306
copy div "רייזענדער 1 ערשטע נאמען משפחה נאמען משפחה אינפארמאציע פון רייזענדער 1 אב חתן הי…"
click at [505, 232] on div "רייזענדער 1 ערשטע נאמען שרגא משפחה נאמען גאנדל משפחה אינפארמאציע פון רייזענדער …" at bounding box center [394, 104] width 581 height 306
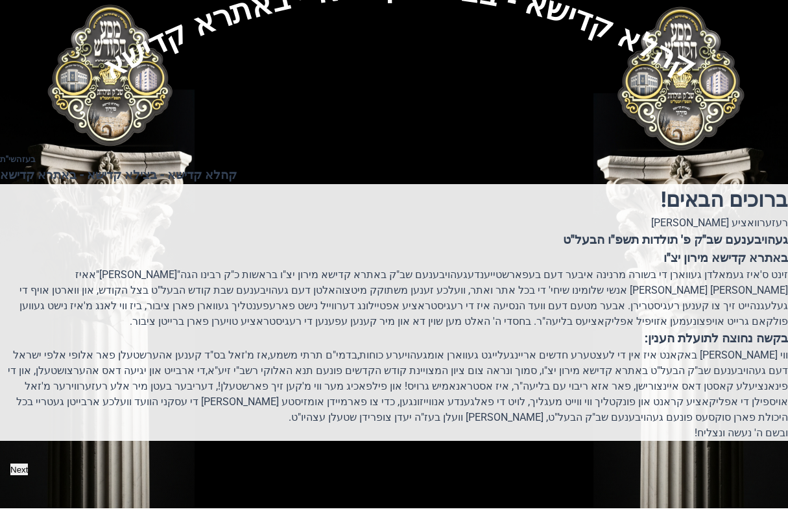
scroll to position [168, 0]
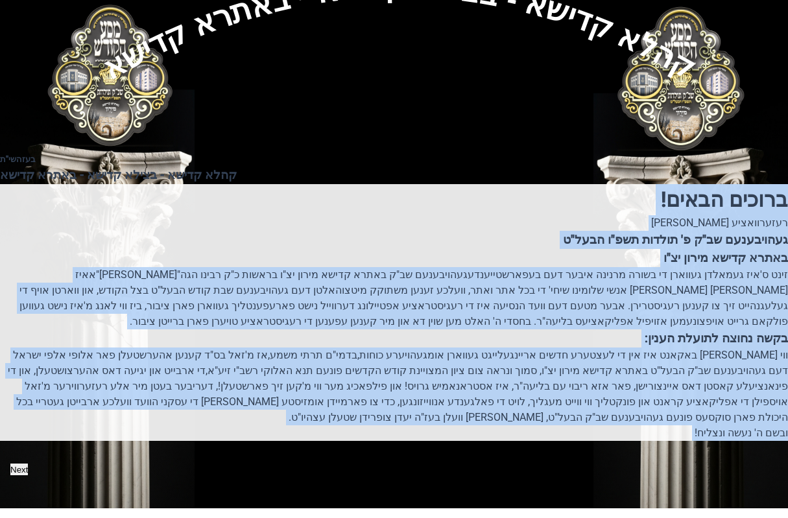
drag, startPoint x: 463, startPoint y: 80, endPoint x: 280, endPoint y: 374, distance: 346.1
click at [126, 491] on div "בעזהשי"ת קהלא קדישא - בצילא קדישא - באתרא קדישא ברוכים הבאים! רעזערוואציע אפטיי…" at bounding box center [394, 323] width 788 height 340
click at [424, 267] on p "זינט ס'איז געמאלדן געווארן די בשורה מרנינה איבער דעם בעפארשטייענדע געהויבענעם ש…" at bounding box center [394, 298] width 788 height 62
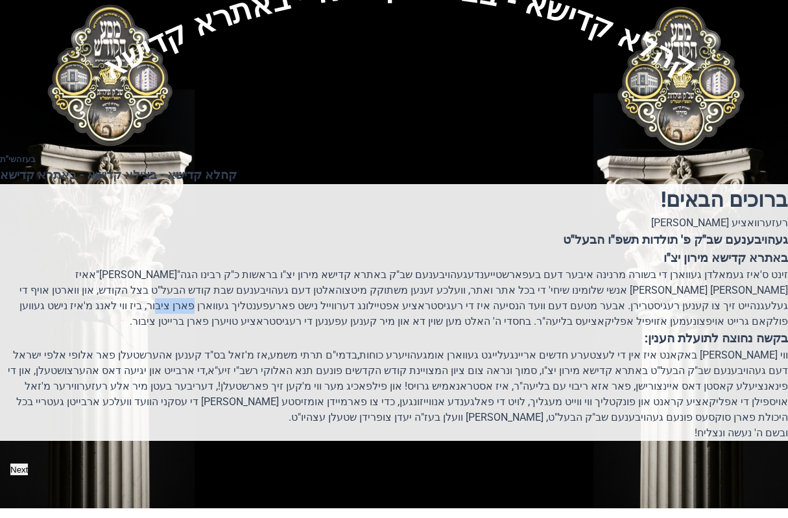
click at [424, 267] on p "זינט ס'איז געמאלדן געווארן די בשורה מרנינה איבער דעם בעפארשטייענדע געהויבענעם ש…" at bounding box center [394, 298] width 788 height 62
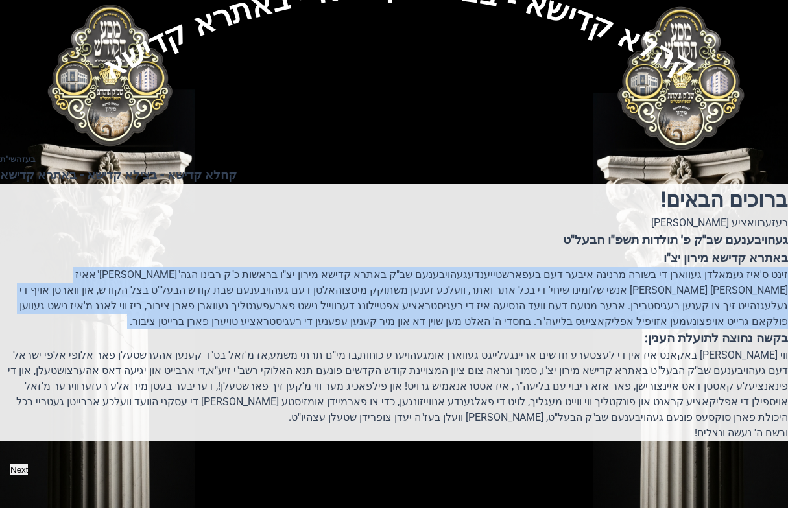
click at [424, 267] on p "זינט ס'איז געמאלדן געווארן די בשורה מרנינה איבער דעם בעפארשטייענדע געהויבענעם ש…" at bounding box center [394, 298] width 788 height 62
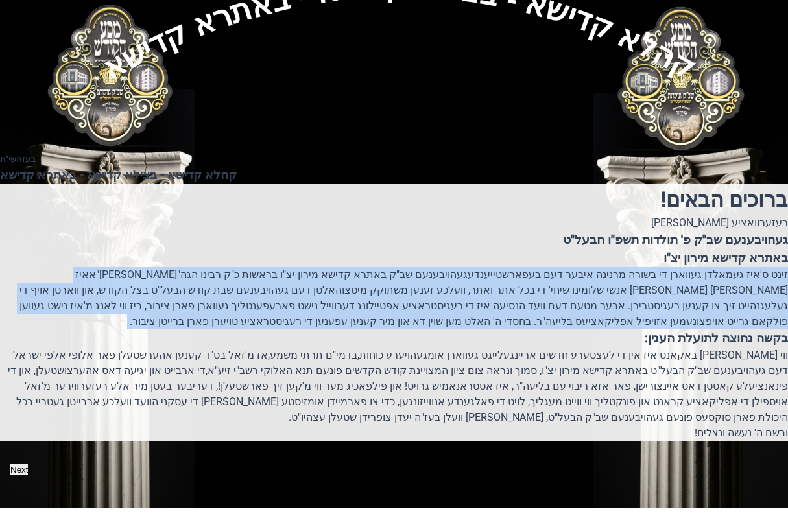
click at [424, 267] on p "זינט ס'איז געמאלדן געווארן די בשורה מרנינה איבער דעם בעפארשטייענדע געהויבענעם ש…" at bounding box center [394, 298] width 788 height 62
click at [420, 187] on div "ברוכים הבאים! רעזערוואציע אפטיילונג פונעם געהויבענעם שב"ק פ' תולדות תשפ"ו הבעל"…" at bounding box center [394, 312] width 788 height 257
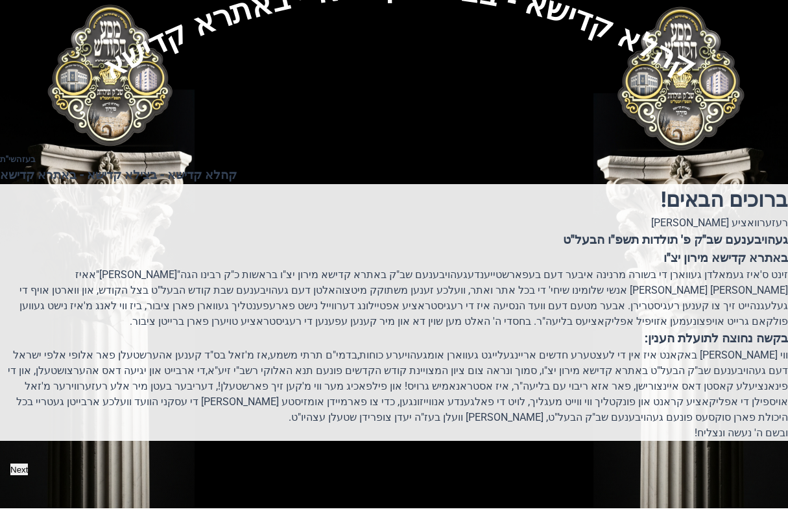
click at [420, 187] on div "ברוכים הבאים! רעזערוואציע אפטיילונג פונעם געהויבענעם שב"ק פ' תולדות תשפ"ו הבעל"…" at bounding box center [394, 312] width 788 height 257
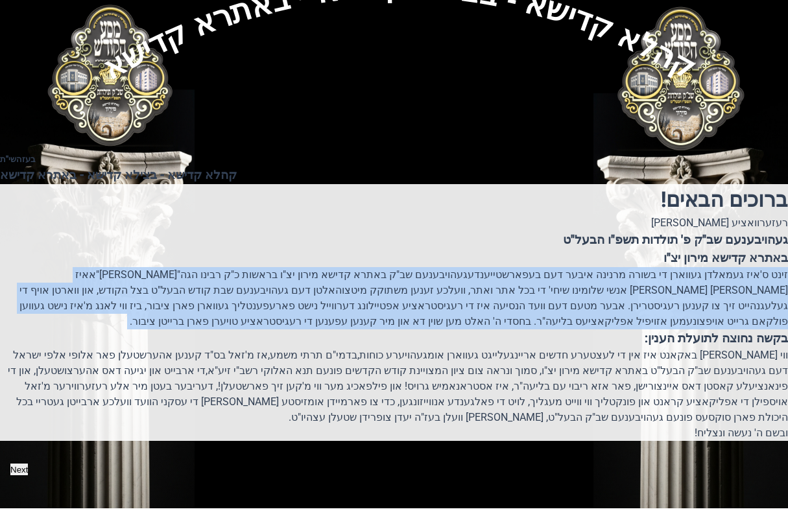
click at [420, 187] on div "ברוכים הבאים! רעזערוואציע אפטיילונג פונעם געהויבענעם שב"ק פ' תולדות תשפ"ו הבעל"…" at bounding box center [394, 312] width 788 height 257
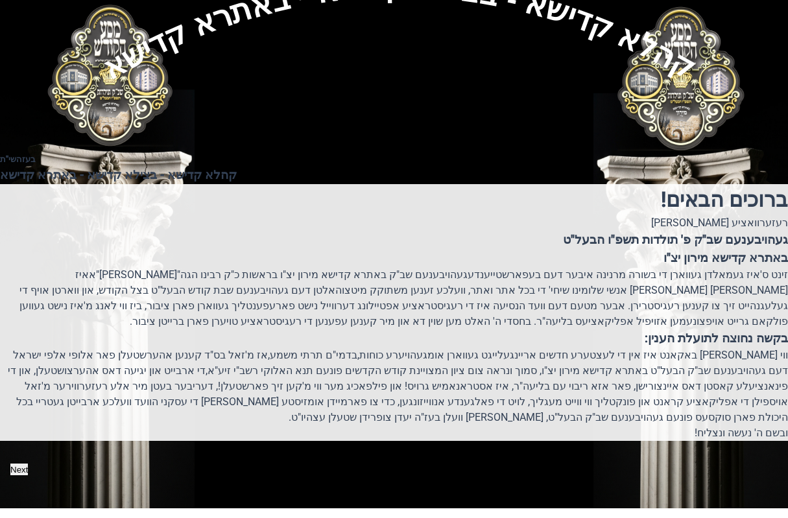
click at [426, 215] on div "רעזערוואציע אפטיילונג פונעם" at bounding box center [394, 223] width 788 height 16
click at [431, 184] on h1 "ברוכים הבאים!" at bounding box center [394, 199] width 788 height 31
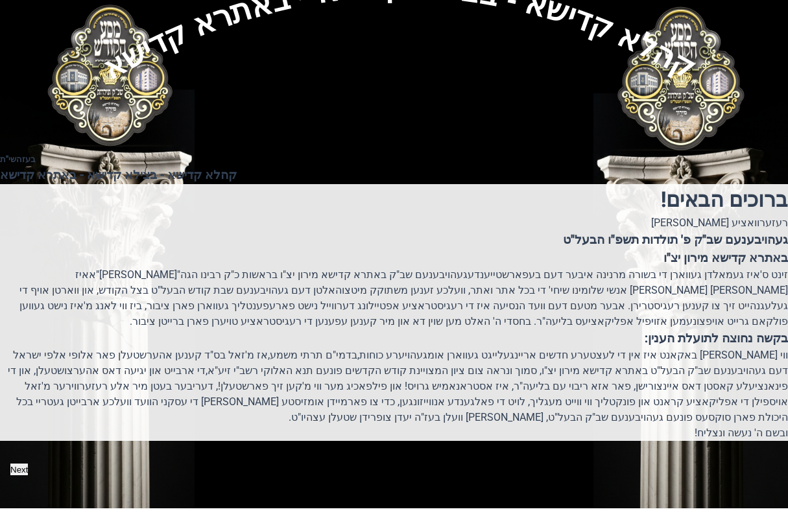
click at [431, 184] on h1 "ברוכים הבאים!" at bounding box center [394, 199] width 788 height 31
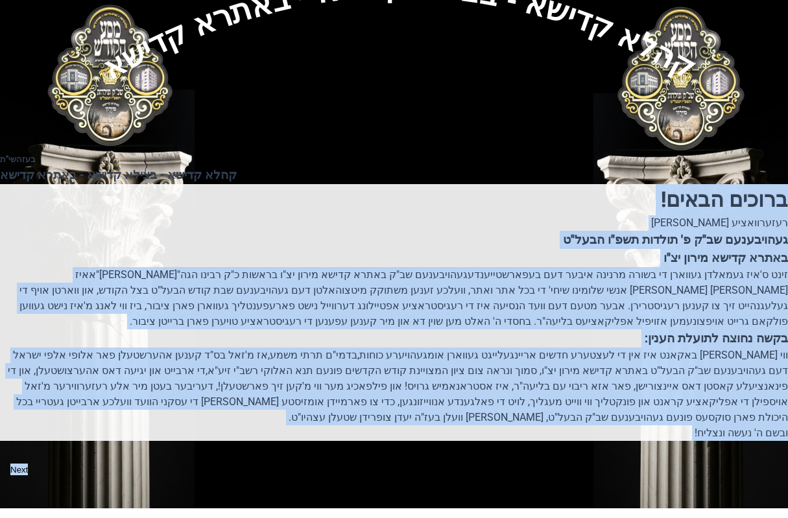
scroll to position [233, 0]
drag, startPoint x: 431, startPoint y: 75, endPoint x: 311, endPoint y: 303, distance: 257.9
click at [204, 376] on html "בעזהשי"ת 0 1 2 3 4 5 6 בעזהשי"ת קהלא קדישא - בצילא קדישא - באתרא קדישא ברוכים ה…" at bounding box center [394, 117] width 788 height 518
click at [331, 348] on p "ווי שוין ברייט באקאנט איז אין די לעצטערע חדשים אריינגעלייגט געווארן אומגעהויערע…" at bounding box center [394, 387] width 788 height 78
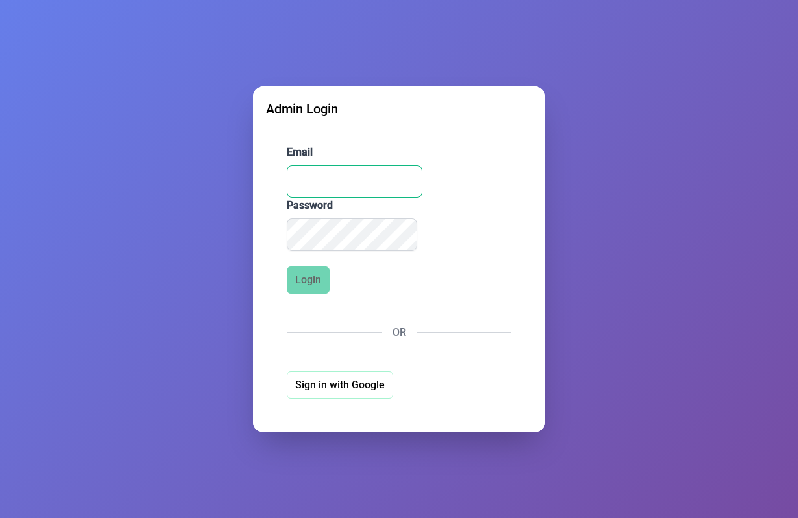
click at [333, 176] on input "Email" at bounding box center [355, 181] width 136 height 32
type input "[EMAIL_ADDRESS][DOMAIN_NAME]"
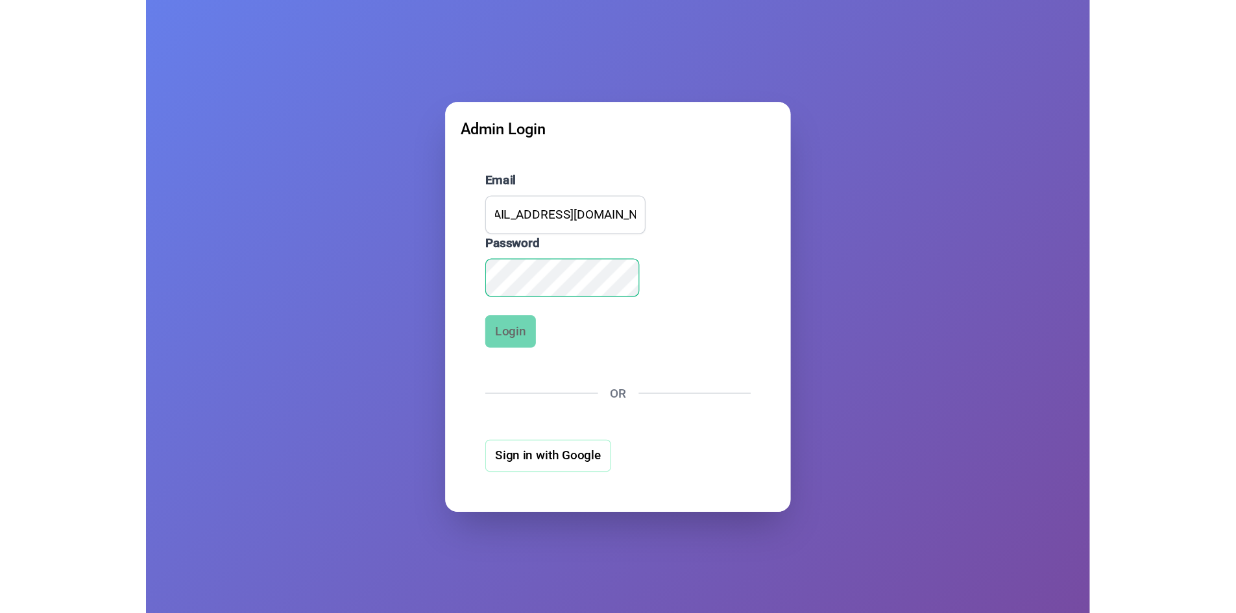
scroll to position [0, 0]
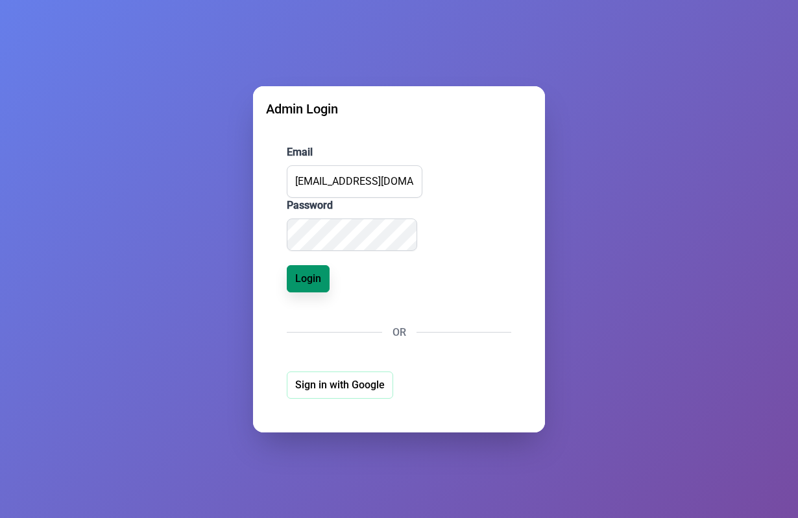
click at [294, 283] on button "Login" at bounding box center [308, 278] width 43 height 27
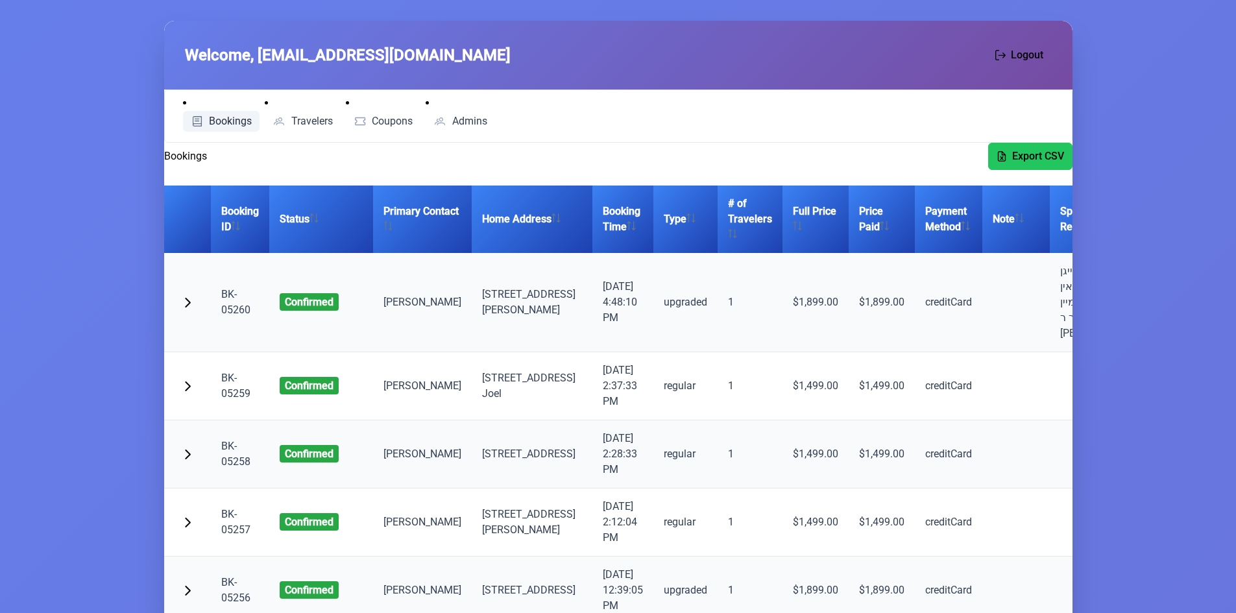
click at [226, 129] on link "Bookings" at bounding box center [221, 121] width 77 height 21
click at [320, 121] on span "Travelers" at bounding box center [312, 121] width 42 height 10
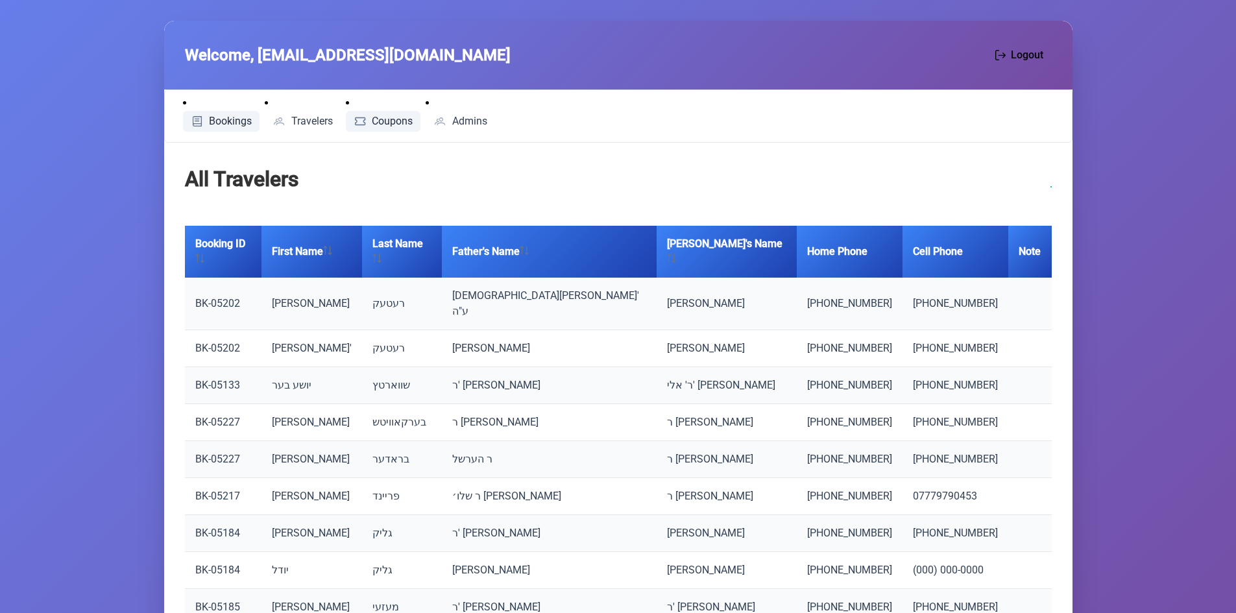
click at [376, 116] on span "Coupons" at bounding box center [392, 121] width 41 height 10
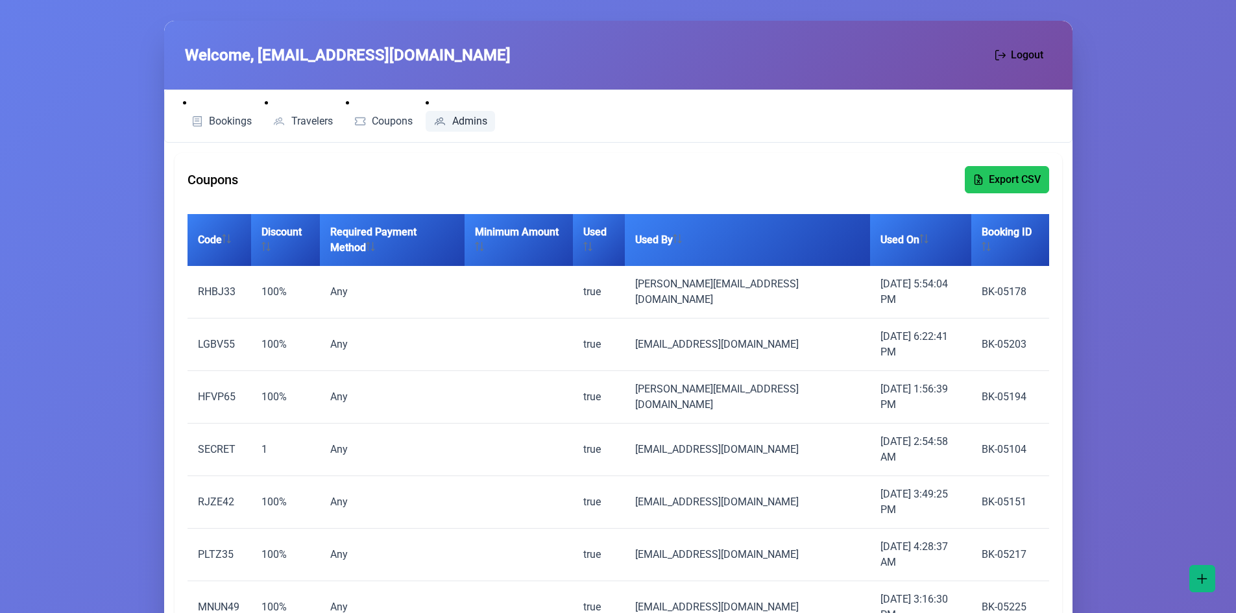
click at [455, 117] on span "Admins" at bounding box center [469, 121] width 35 height 10
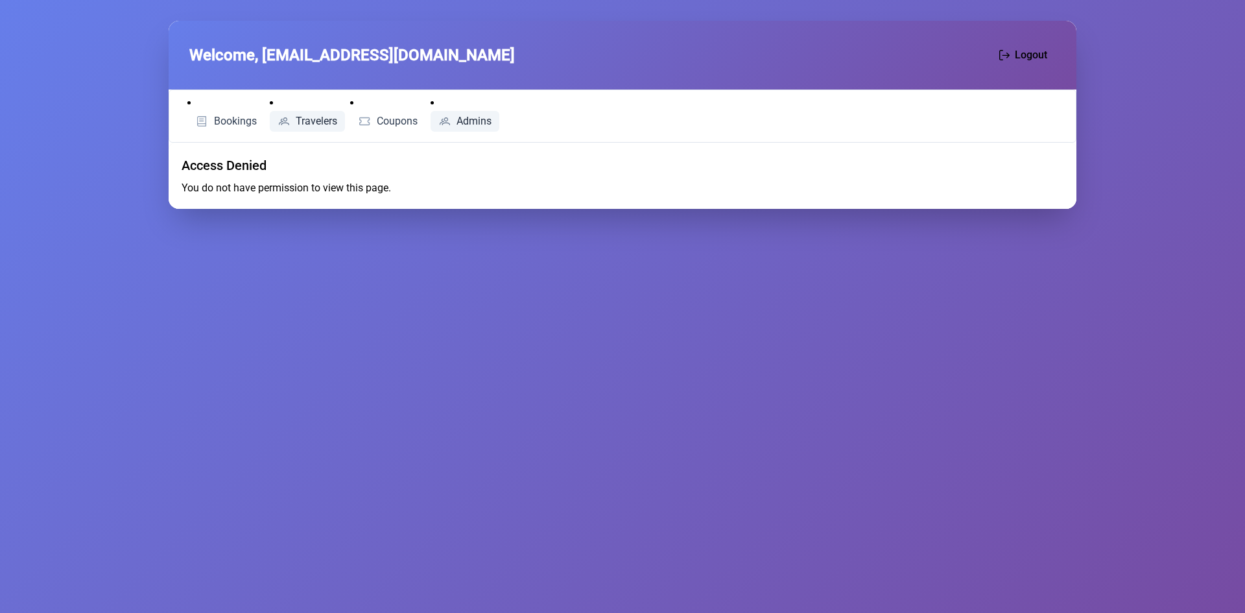
click at [313, 127] on link "Travelers" at bounding box center [308, 121] width 76 height 21
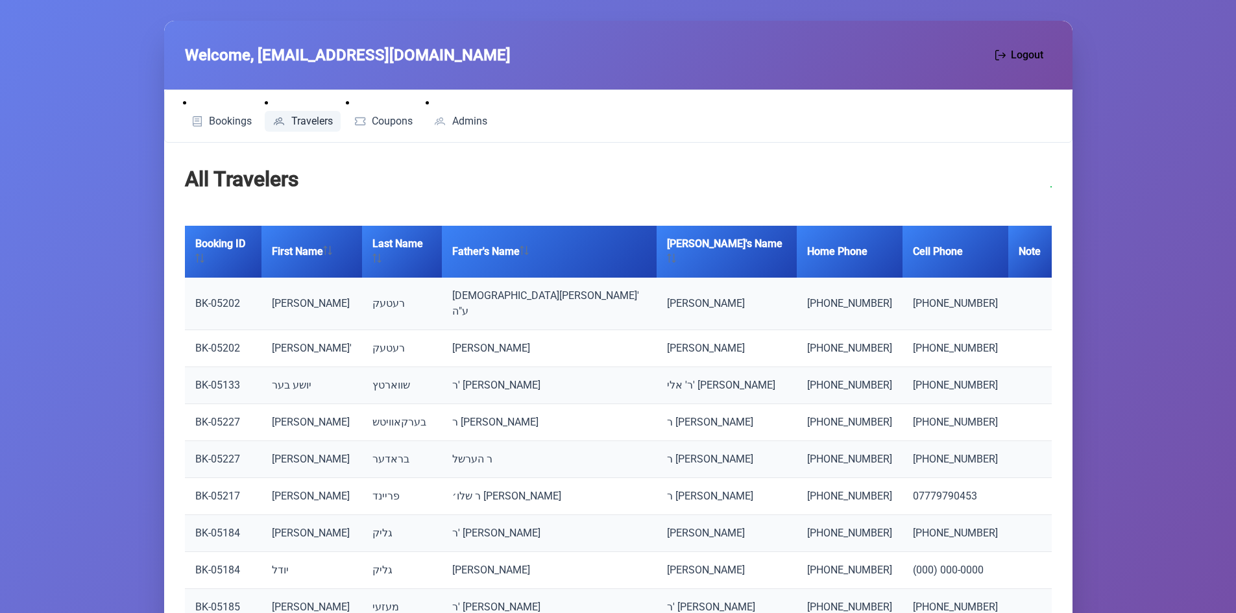
click at [326, 126] on span "Travelers" at bounding box center [312, 121] width 42 height 10
click at [305, 118] on span "Travelers" at bounding box center [312, 121] width 42 height 10
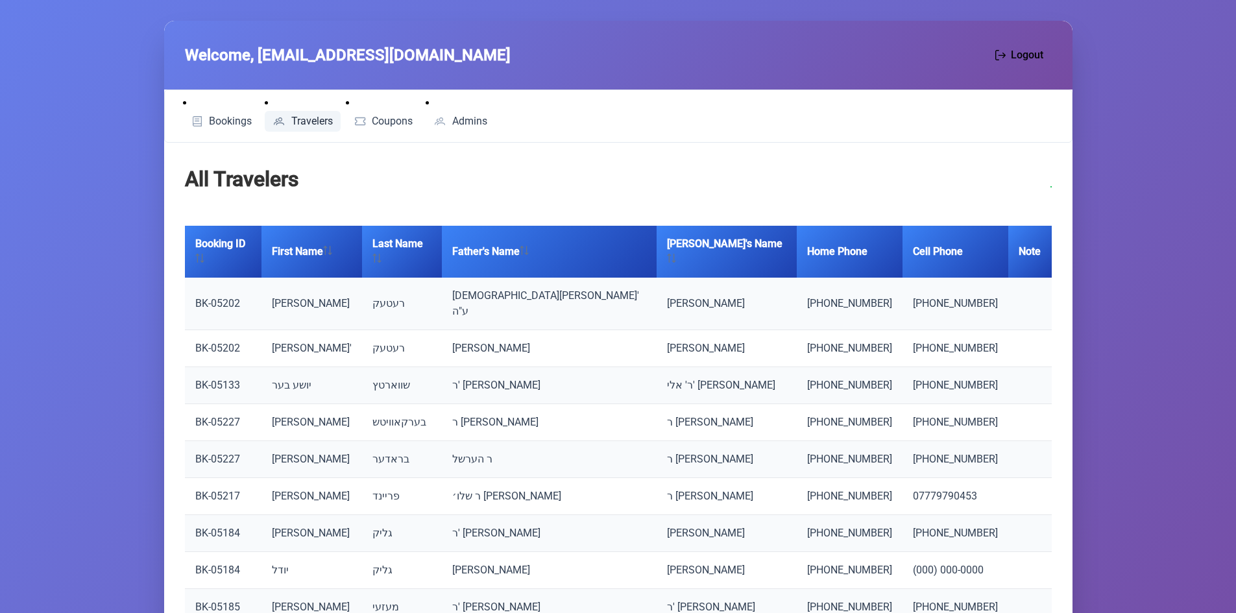
click at [305, 118] on span "Travelers" at bounding box center [312, 121] width 42 height 10
click at [309, 242] on th "First Name" at bounding box center [311, 252] width 101 height 52
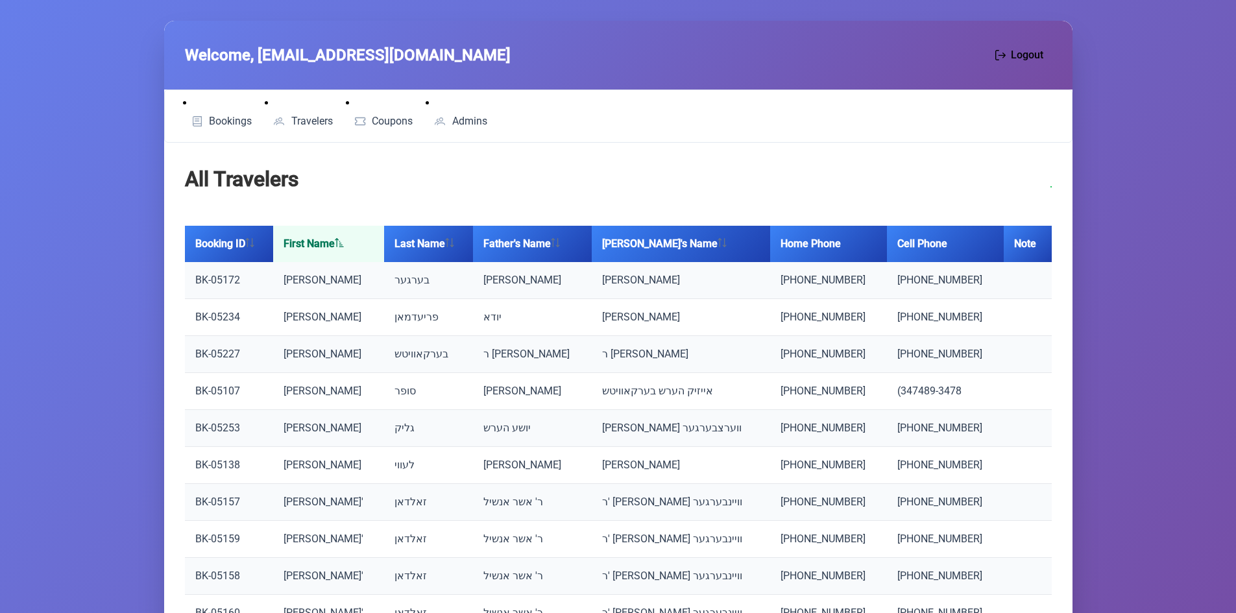
click at [346, 241] on th "First Name" at bounding box center [329, 244] width 112 height 36
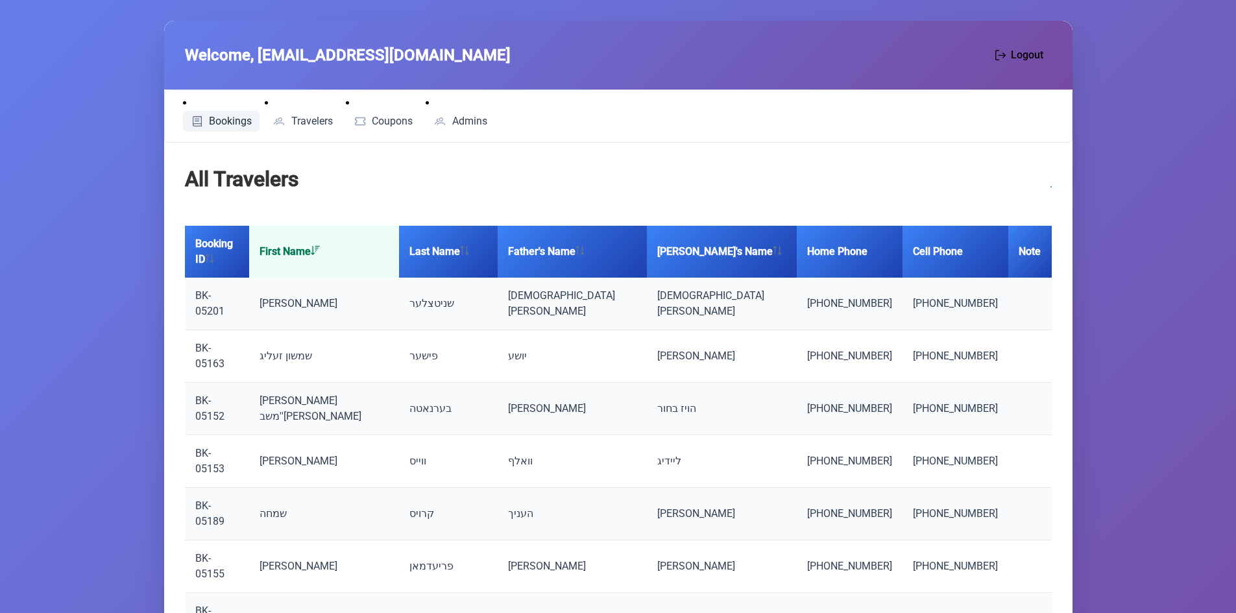
click at [213, 116] on span "Bookings" at bounding box center [230, 121] width 43 height 10
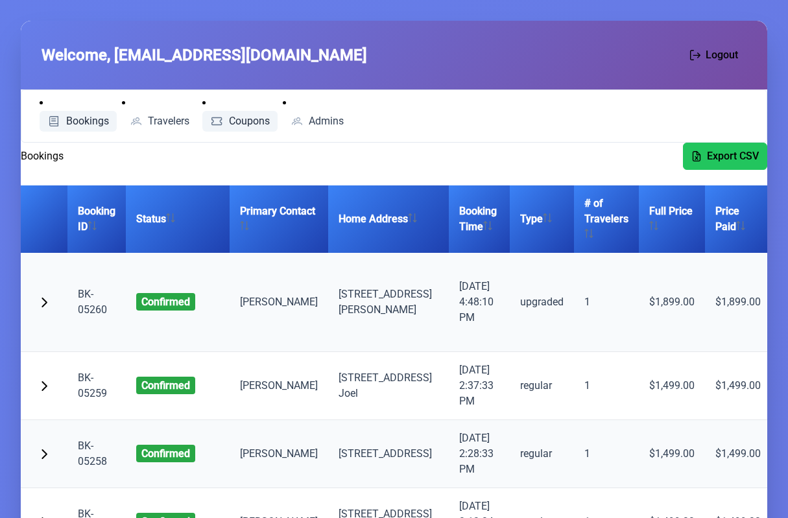
click at [258, 111] on link "Coupons" at bounding box center [239, 121] width 75 height 21
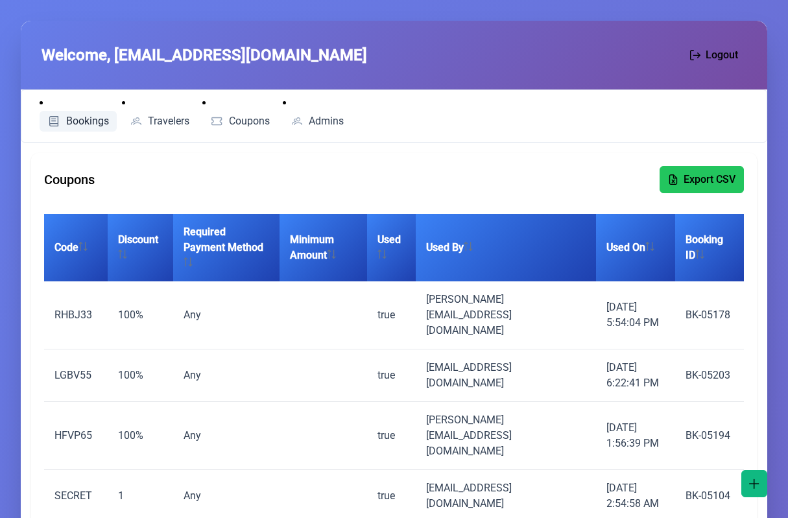
click at [90, 117] on span "Bookings" at bounding box center [87, 121] width 43 height 10
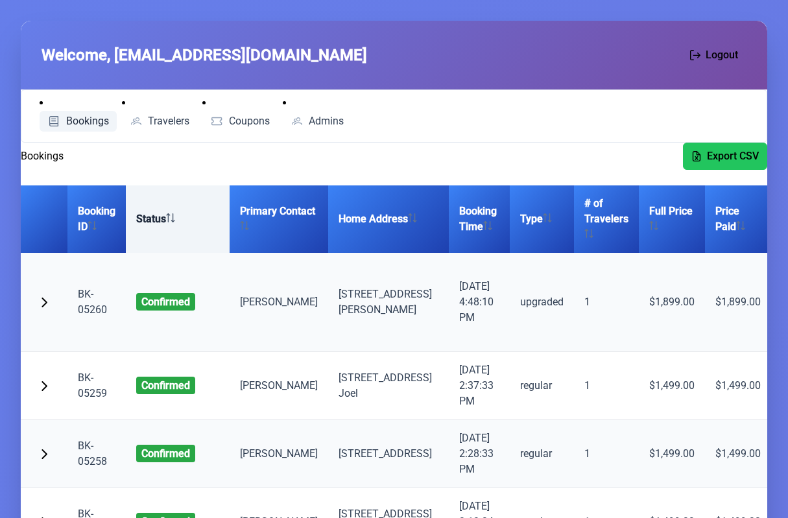
click at [157, 230] on th "Status" at bounding box center [178, 219] width 104 height 67
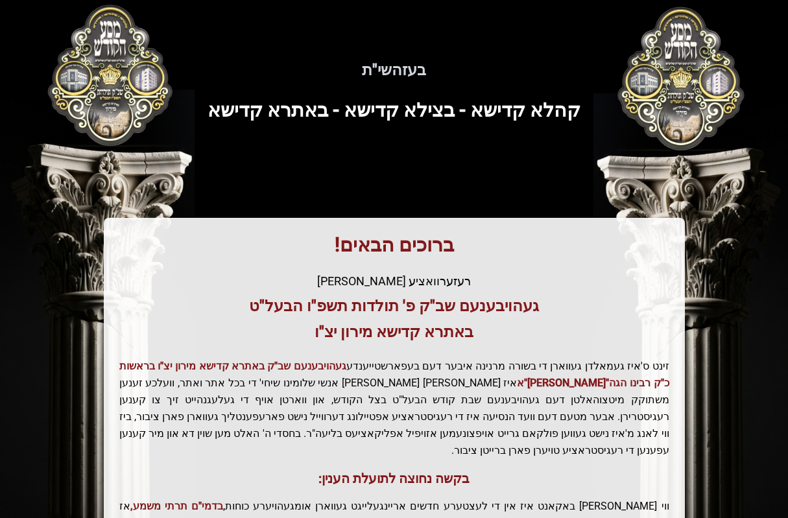
scroll to position [233, 0]
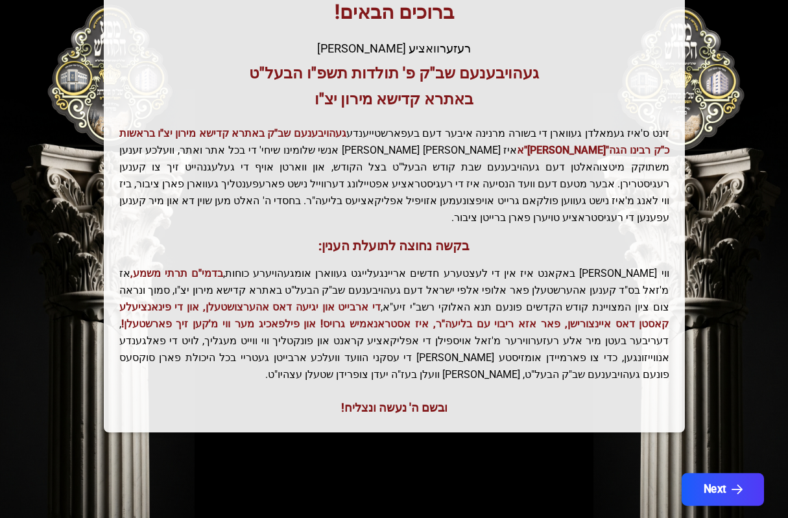
click at [727, 474] on button "Next" at bounding box center [723, 490] width 82 height 32
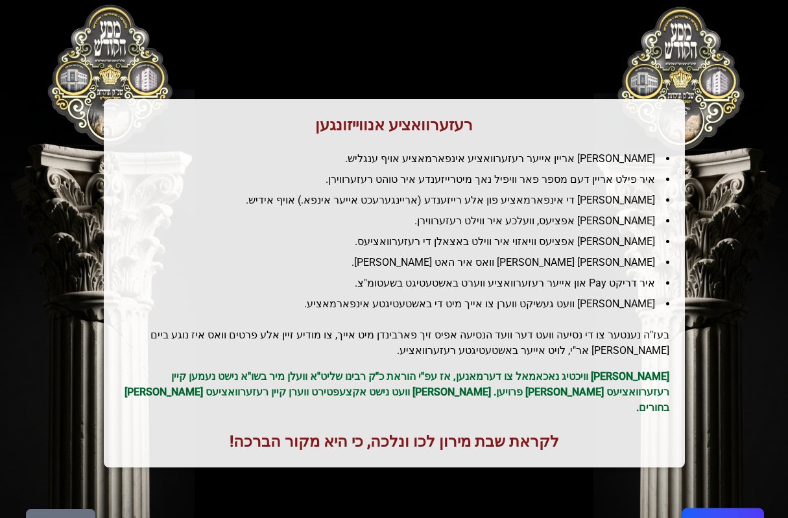
scroll to position [110, 0]
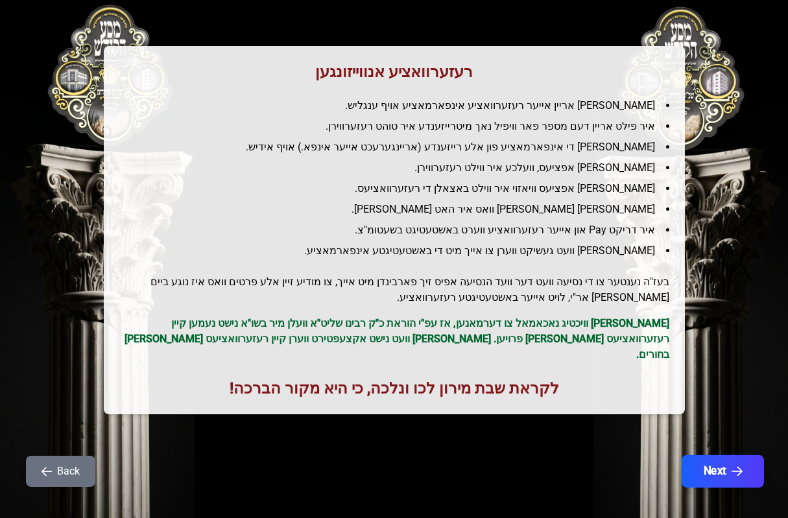
click at [707, 455] on button "Next" at bounding box center [723, 471] width 82 height 32
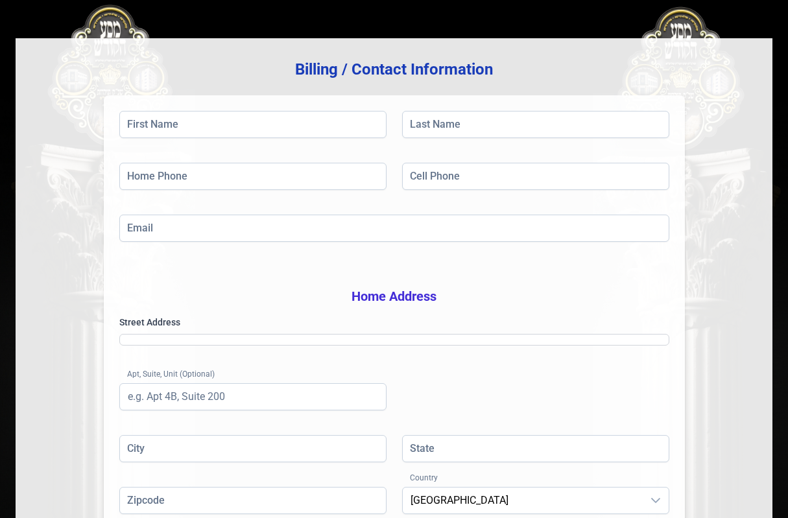
scroll to position [0, 0]
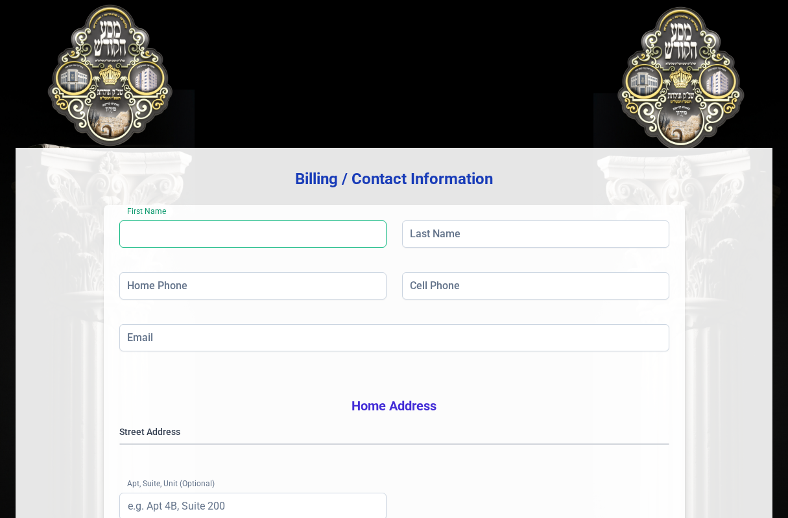
click at [156, 230] on input "First Name" at bounding box center [252, 234] width 267 height 27
type input "benzion"
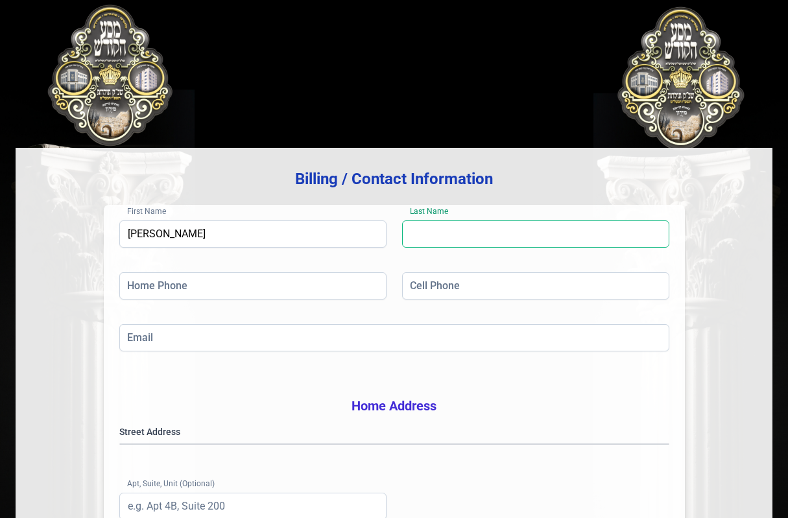
click at [477, 237] on input "Last Name" at bounding box center [535, 234] width 267 height 27
type input "wertzberger"
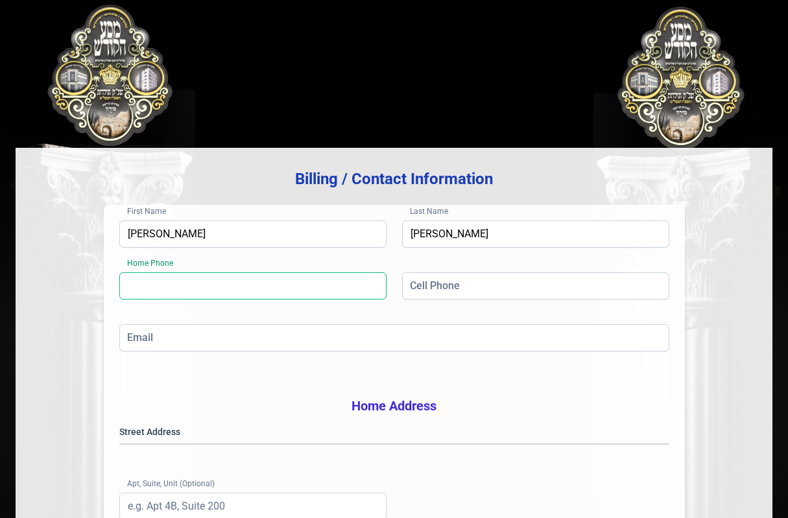
click at [318, 289] on input "Home Phone" at bounding box center [252, 285] width 267 height 27
type input "(718) 384-5980"
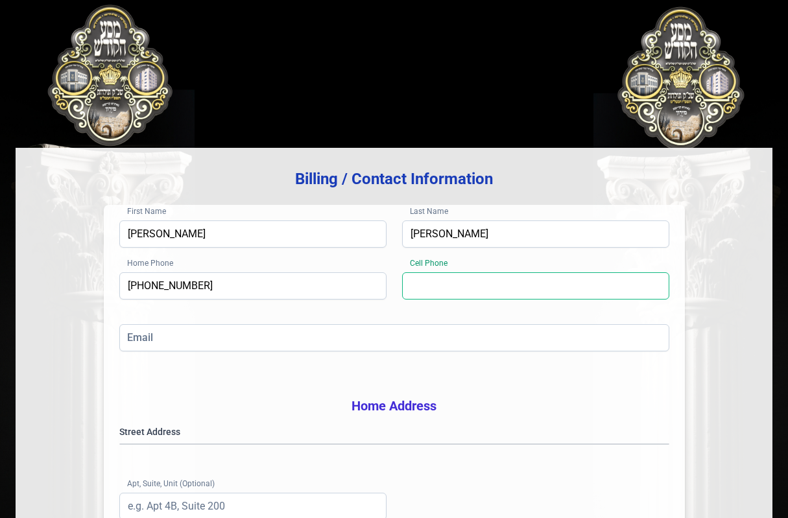
click at [441, 290] on input "Cell Phone" at bounding box center [535, 285] width 267 height 27
type input "(917) 887-6811"
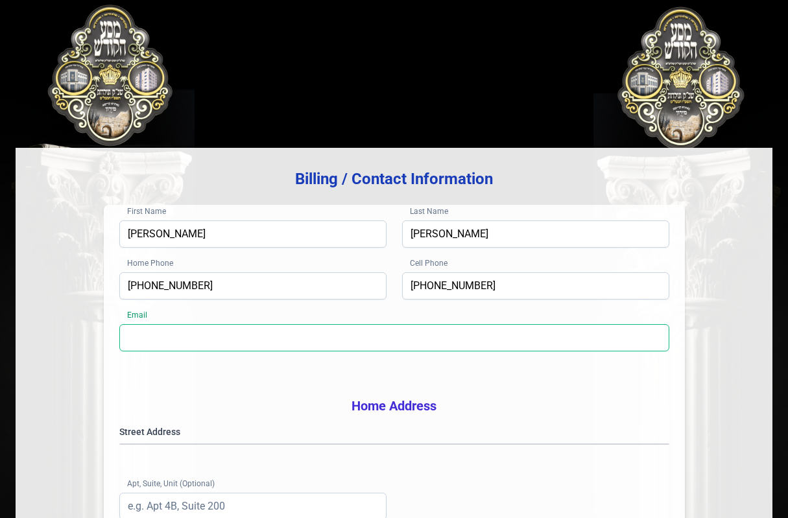
paste input "bwertzbergerins@gmail.com"
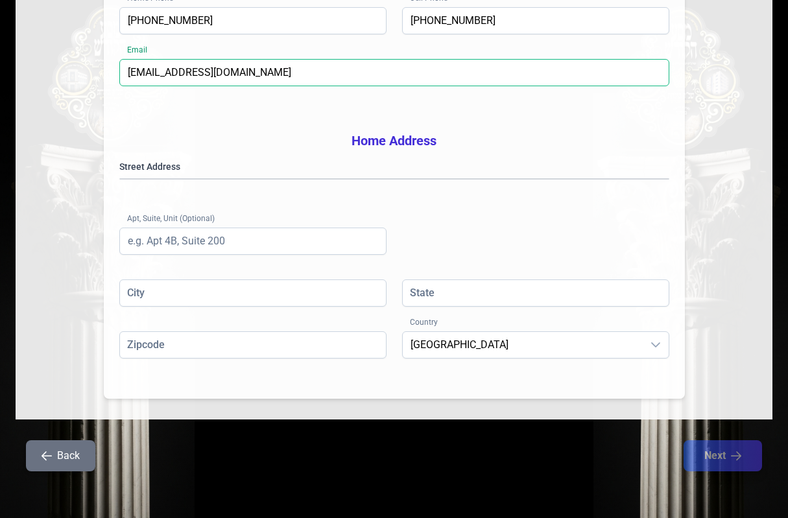
scroll to position [285, 0]
type input "bwertzbergerins@gmail.com"
